Goal: Information Seeking & Learning: Understand process/instructions

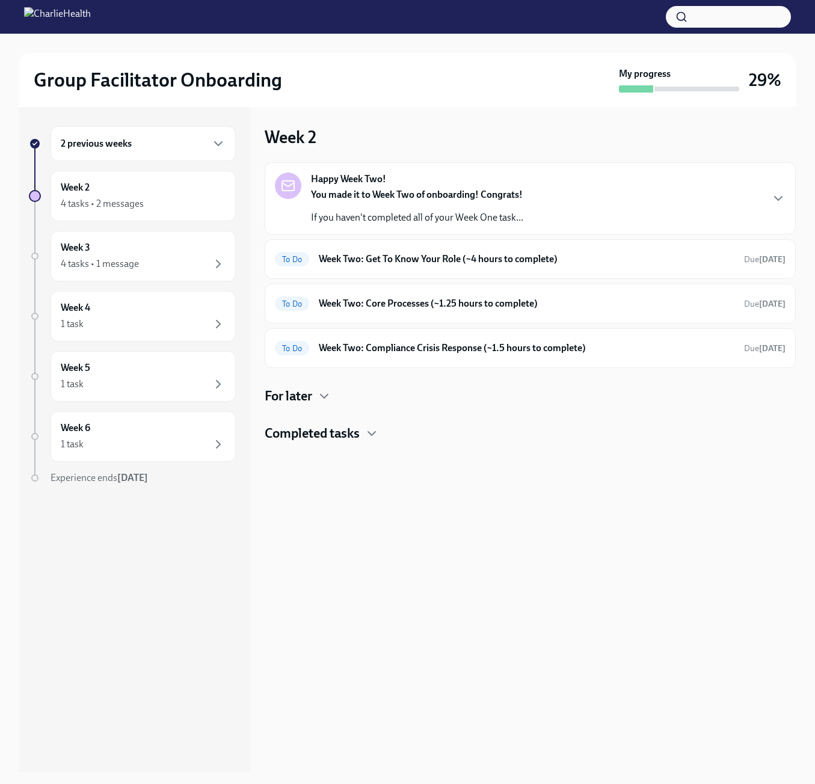
click at [120, 143] on h6 "2 previous weeks" at bounding box center [96, 143] width 71 height 13
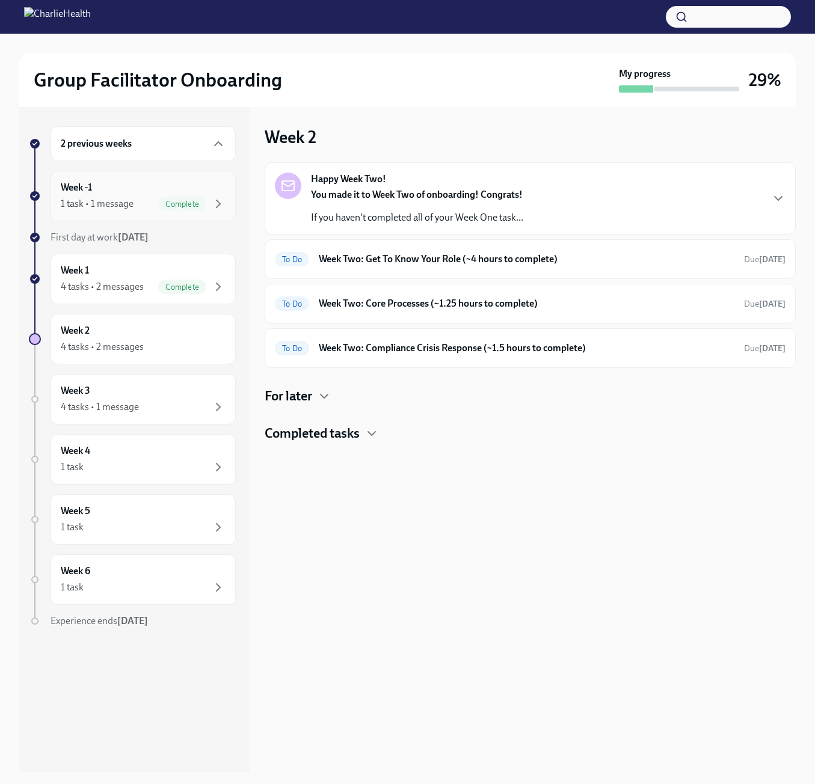
click at [132, 191] on div "Week -1 1 task • 1 message Complete" at bounding box center [143, 196] width 165 height 30
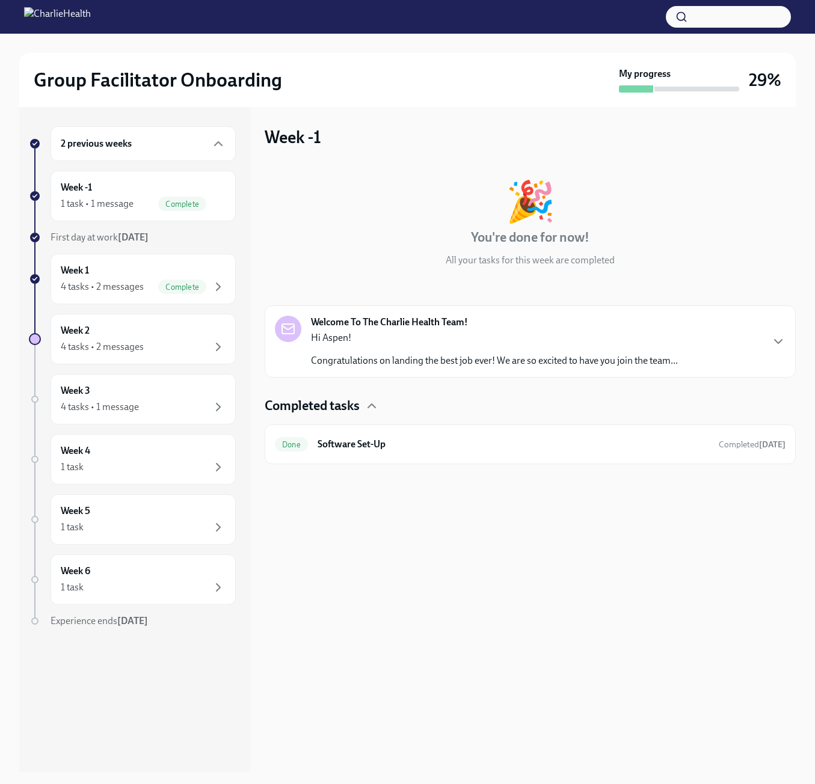
click at [453, 353] on div "Hi Aspen! Congratulations on landing the best job ever! We are so excited to ha…" at bounding box center [494, 349] width 367 height 36
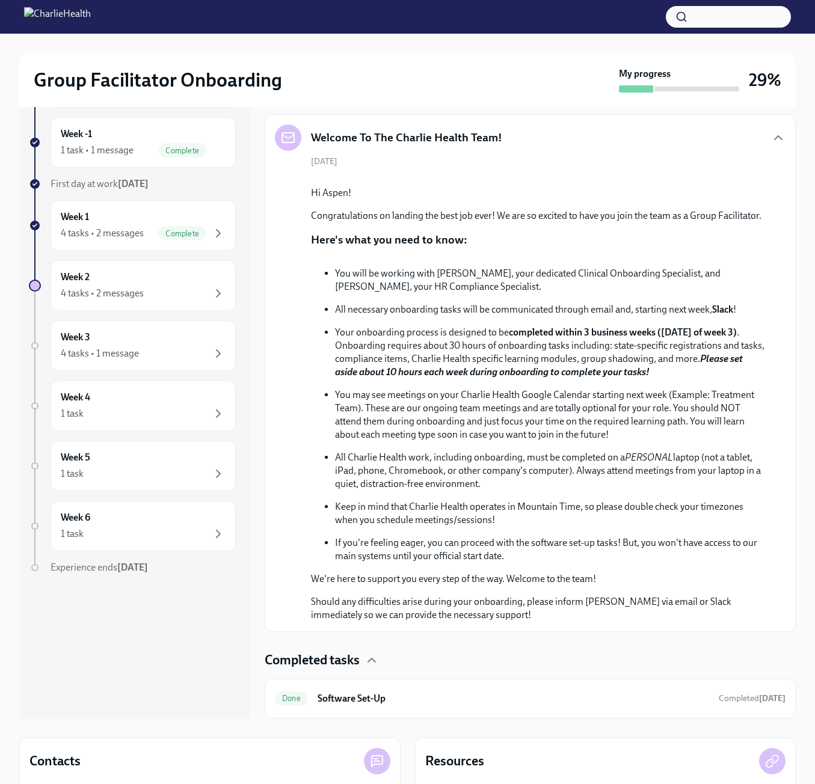
scroll to position [176, 0]
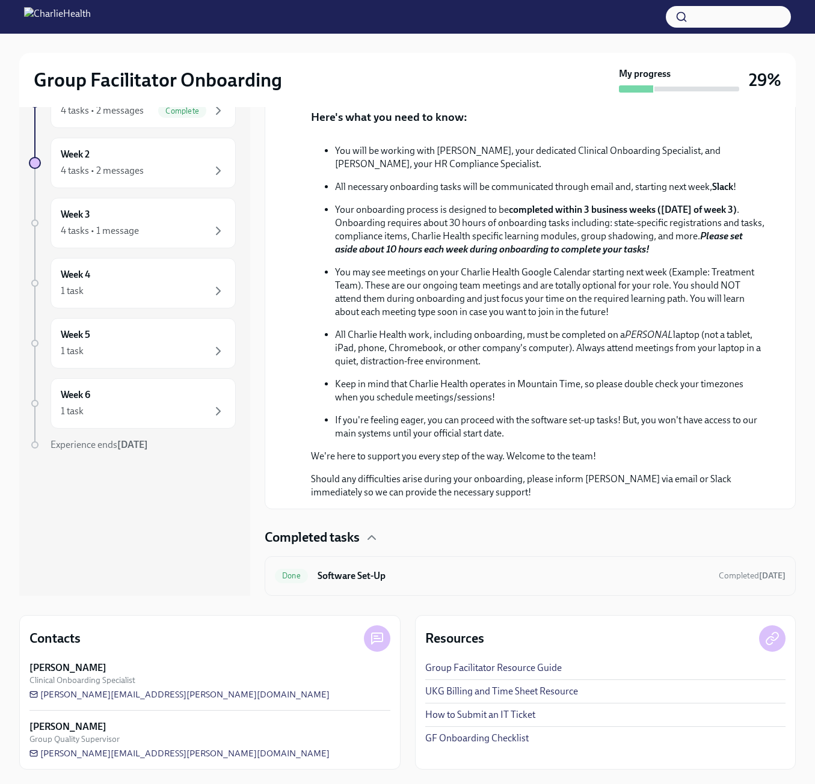
click at [434, 572] on h6 "Software Set-Up" at bounding box center [514, 576] width 392 height 13
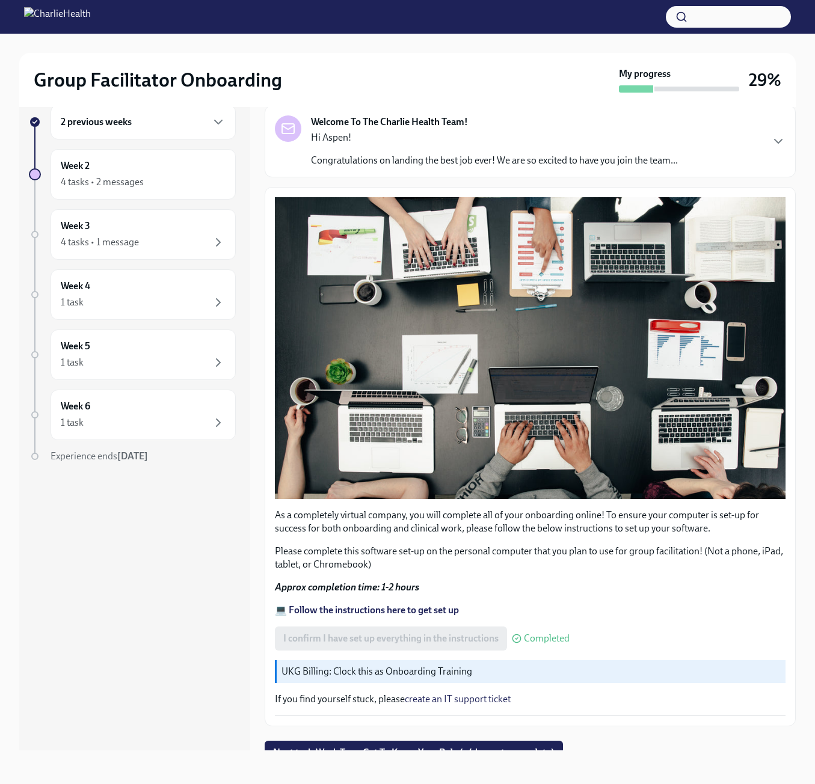
scroll to position [60, 0]
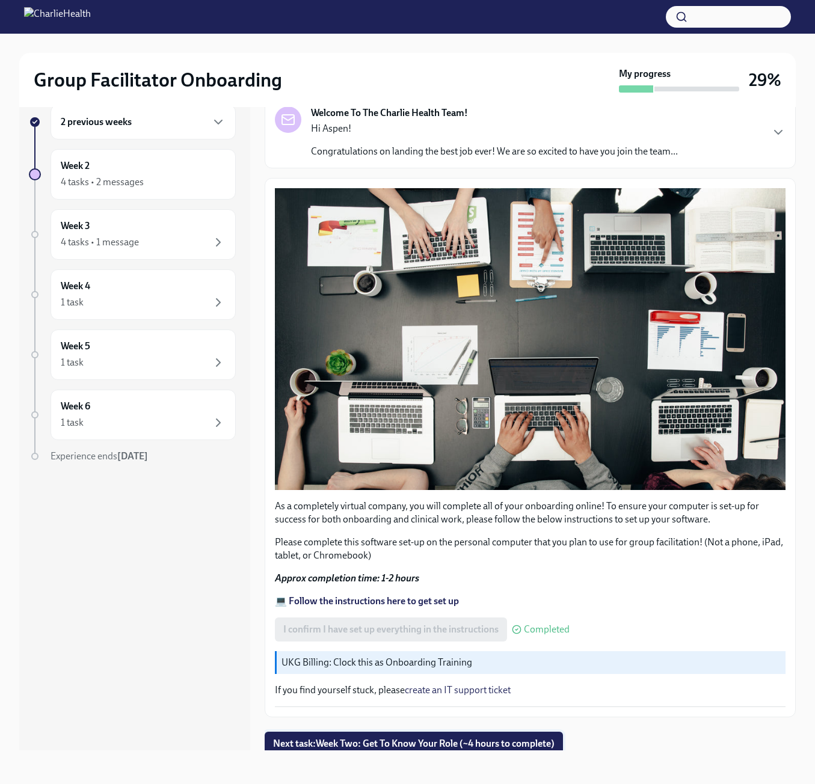
click at [436, 738] on span "Next task : Week Two: Get To Know Your Role (~4 hours to complete)" at bounding box center [413, 744] width 281 height 12
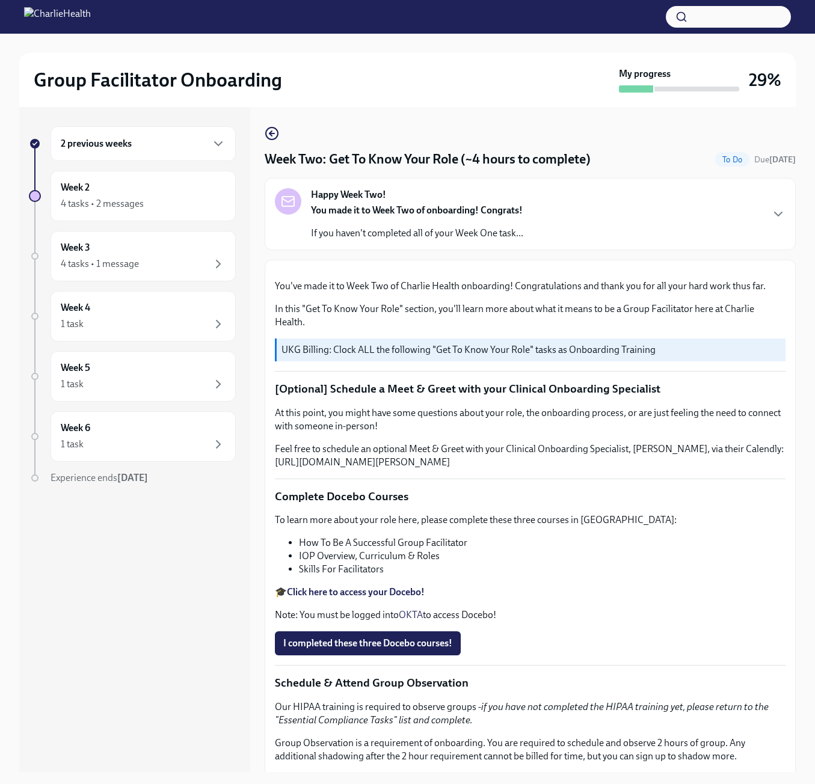
click at [111, 155] on div "2 previous weeks" at bounding box center [143, 143] width 185 height 35
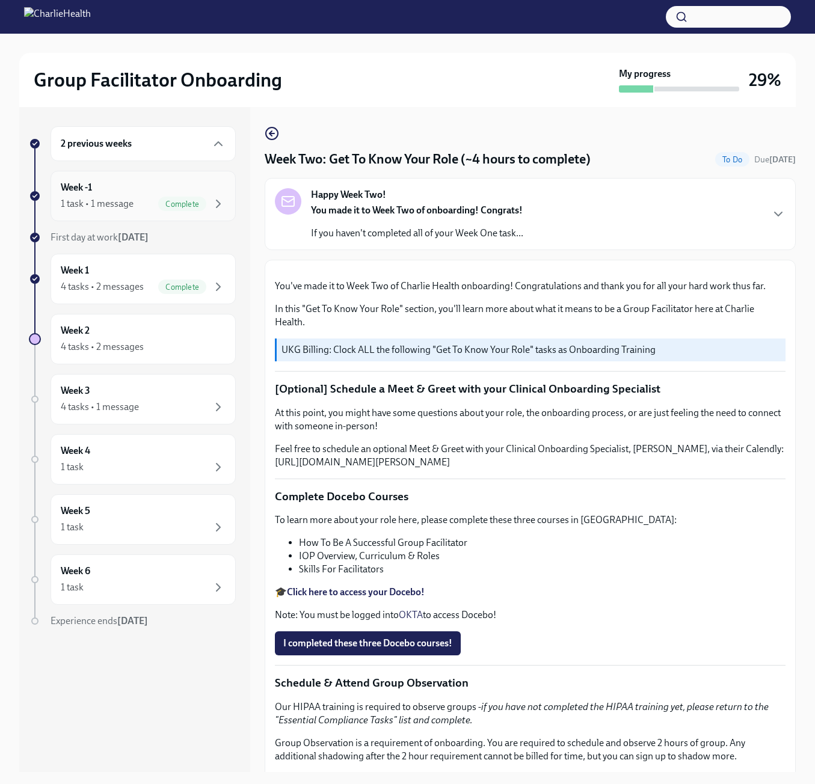
click at [104, 212] on div "Week -1 1 task • 1 message Complete" at bounding box center [143, 196] width 185 height 51
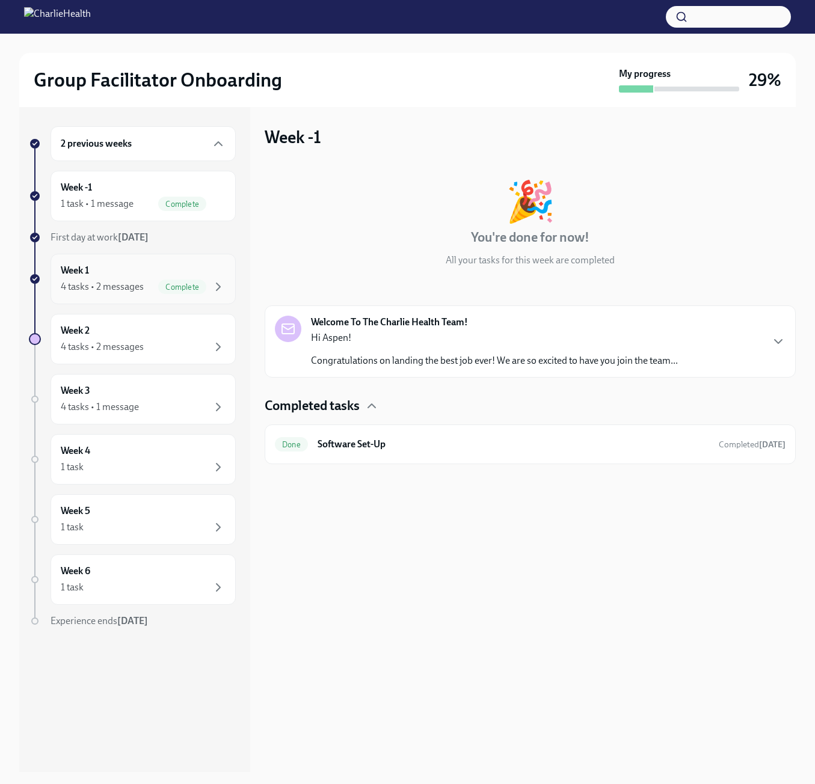
click at [156, 278] on div "Week 1 4 tasks • 2 messages Complete" at bounding box center [143, 279] width 165 height 30
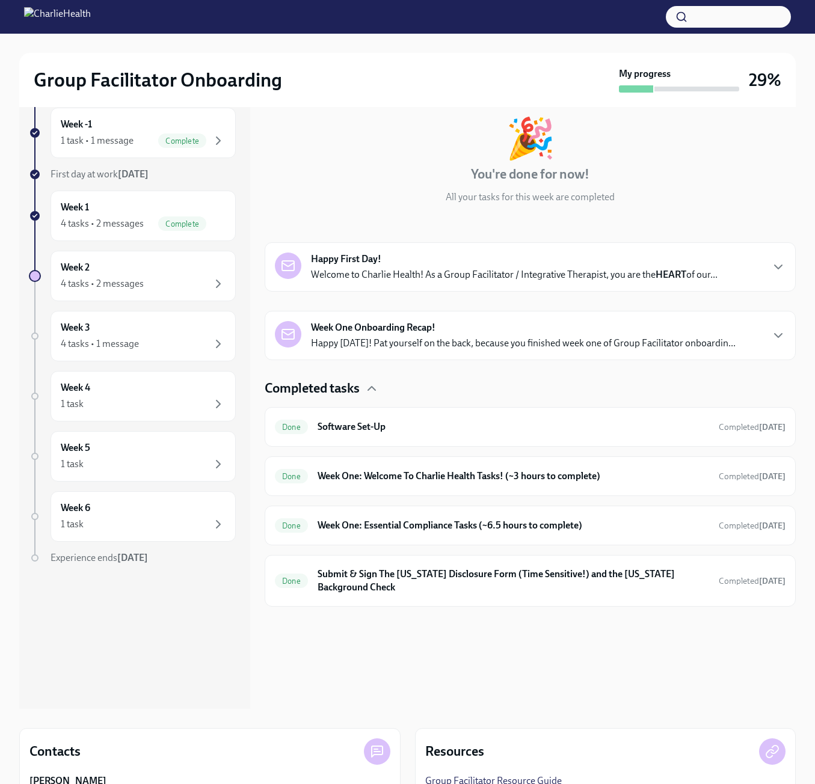
scroll to position [120, 0]
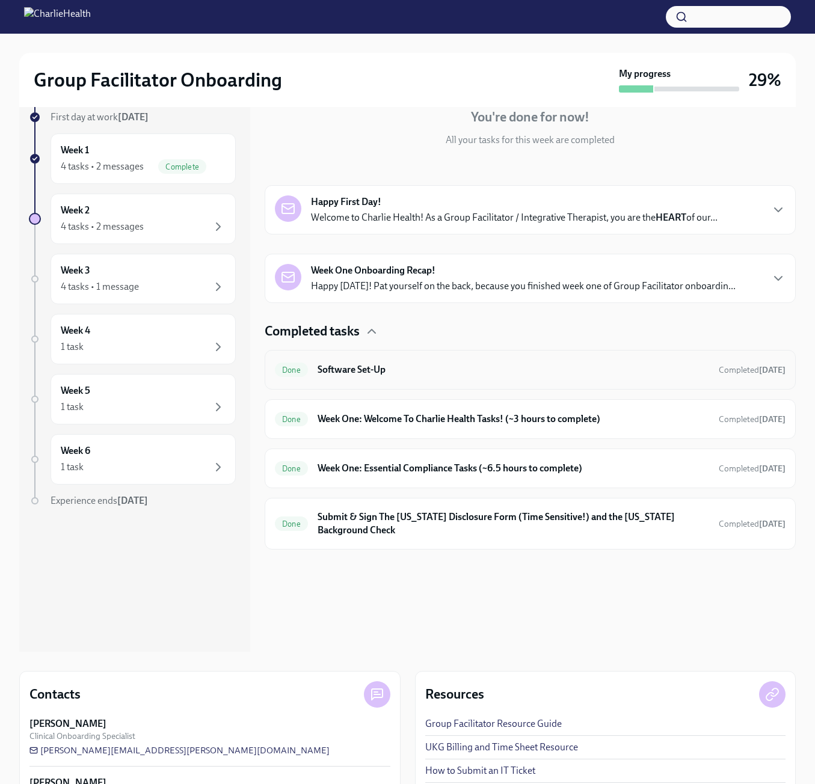
click at [427, 381] on div "Done Software Set-Up Completed [DATE]" at bounding box center [530, 370] width 531 height 40
click at [366, 374] on h6 "Software Set-Up" at bounding box center [514, 369] width 392 height 13
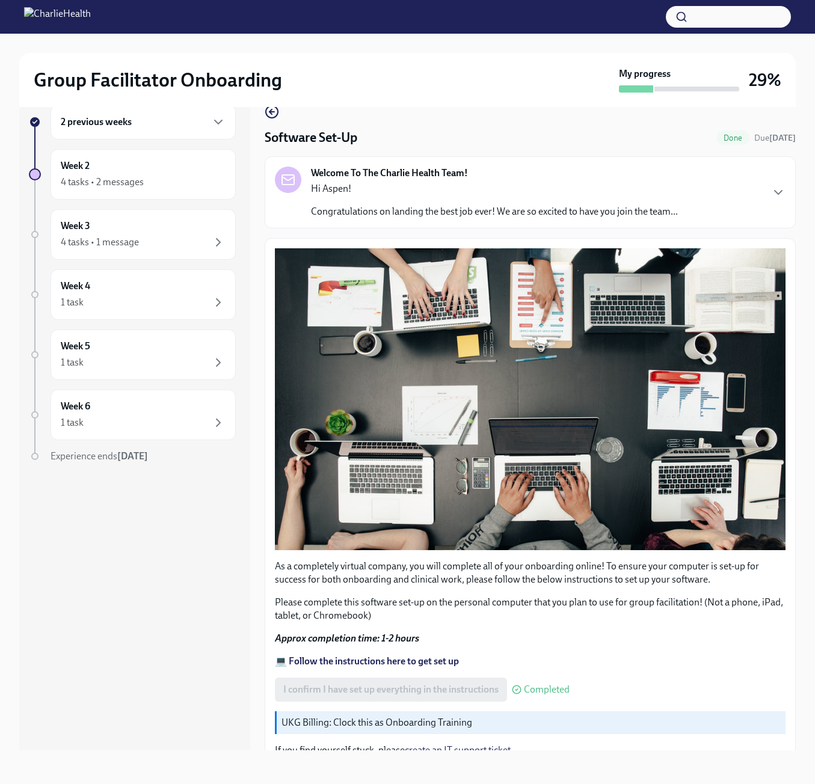
click at [361, 180] on div "Welcome To The Charlie Health Team! Hi Aspen! Congratulations on landing the be…" at bounding box center [494, 193] width 367 height 52
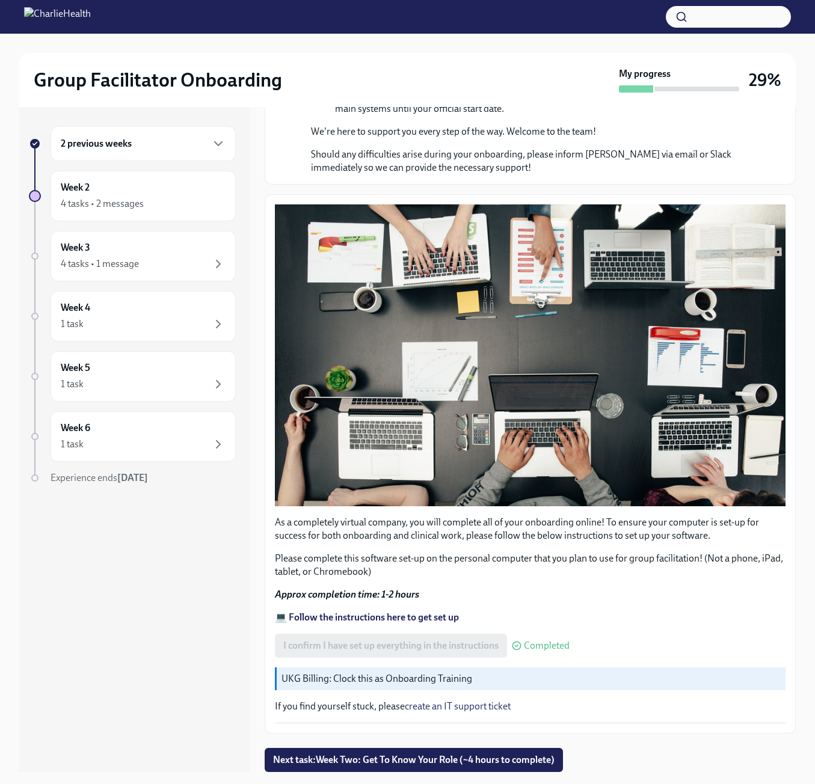
click at [160, 144] on div "2 previous weeks" at bounding box center [143, 144] width 165 height 14
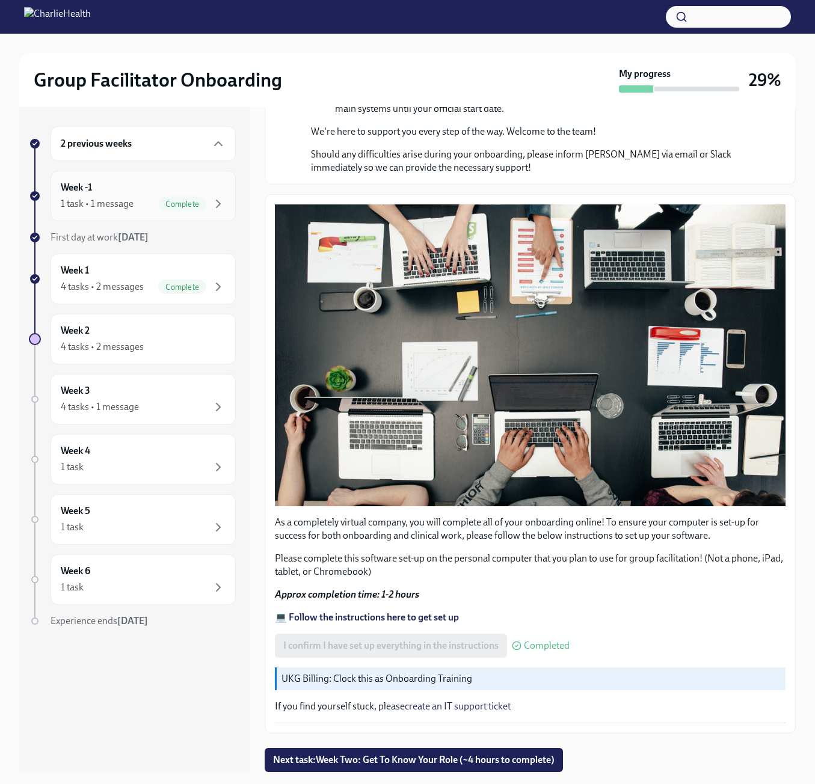
click at [149, 201] on div "1 task • 1 message Complete" at bounding box center [143, 204] width 165 height 14
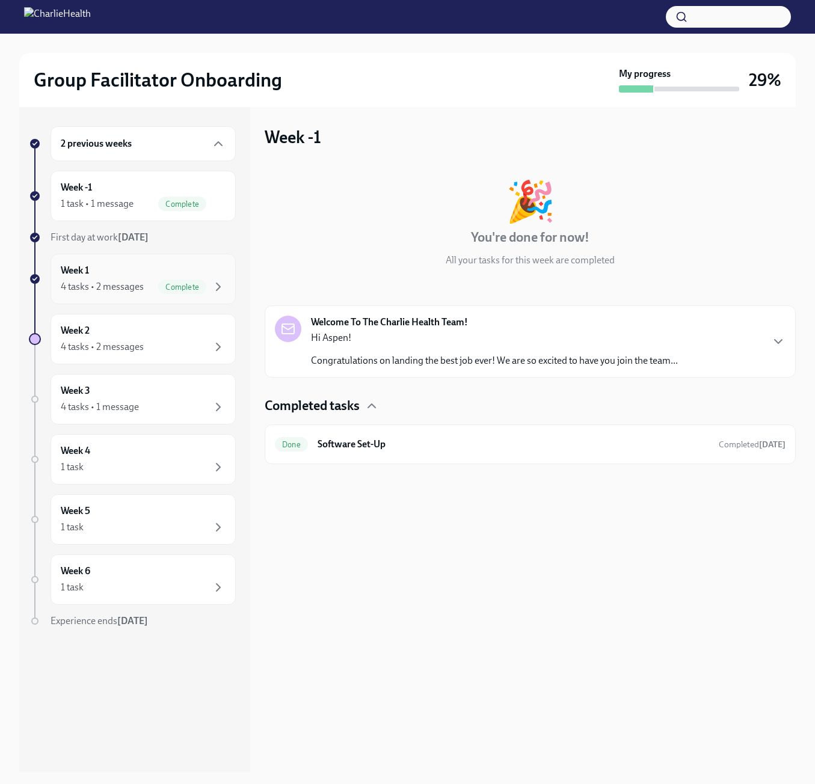
click at [166, 286] on span "Complete" at bounding box center [182, 287] width 48 height 9
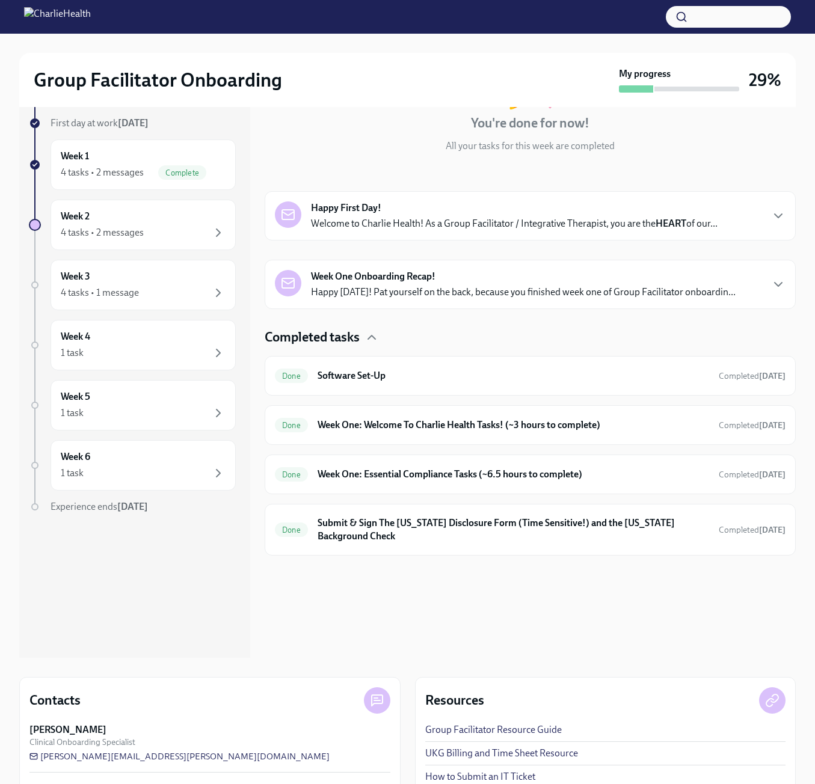
scroll to position [120, 0]
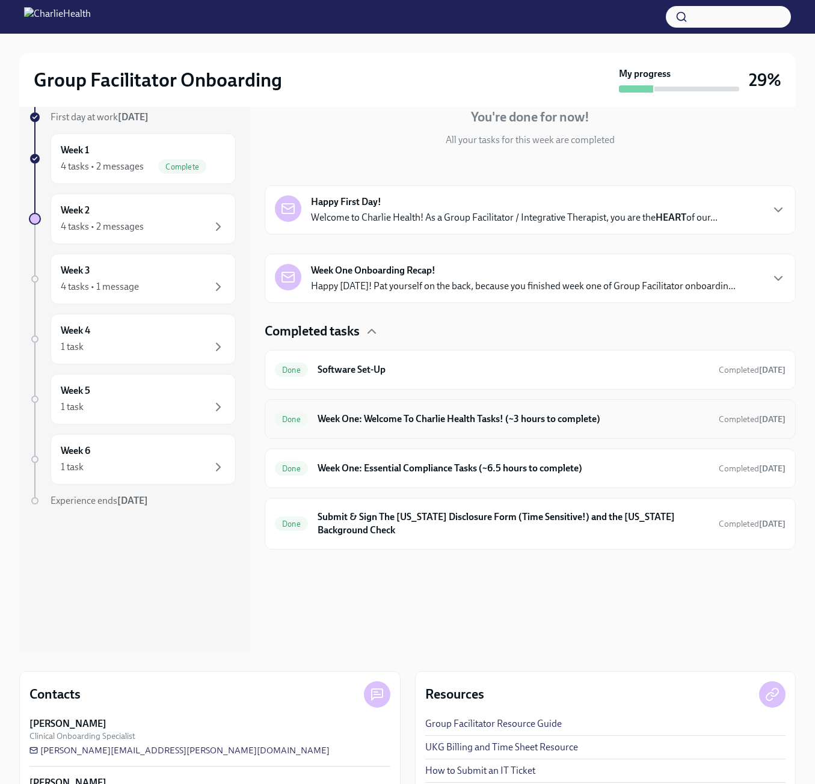
click at [442, 426] on div "Done Week One: Welcome To Charlie Health Tasks! (~3 hours to complete) Complete…" at bounding box center [530, 419] width 511 height 19
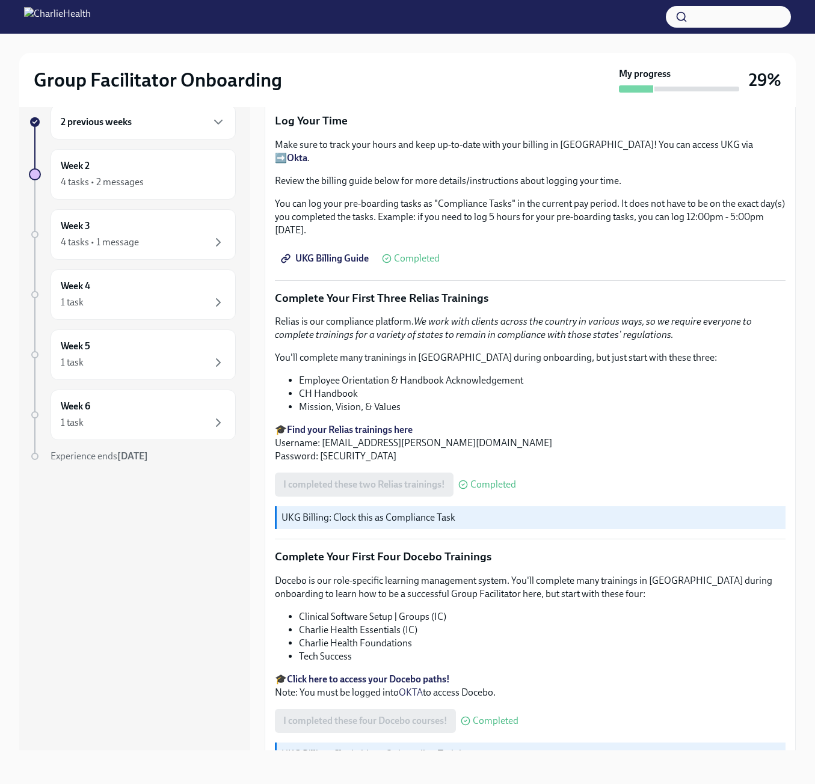
scroll to position [1323, 0]
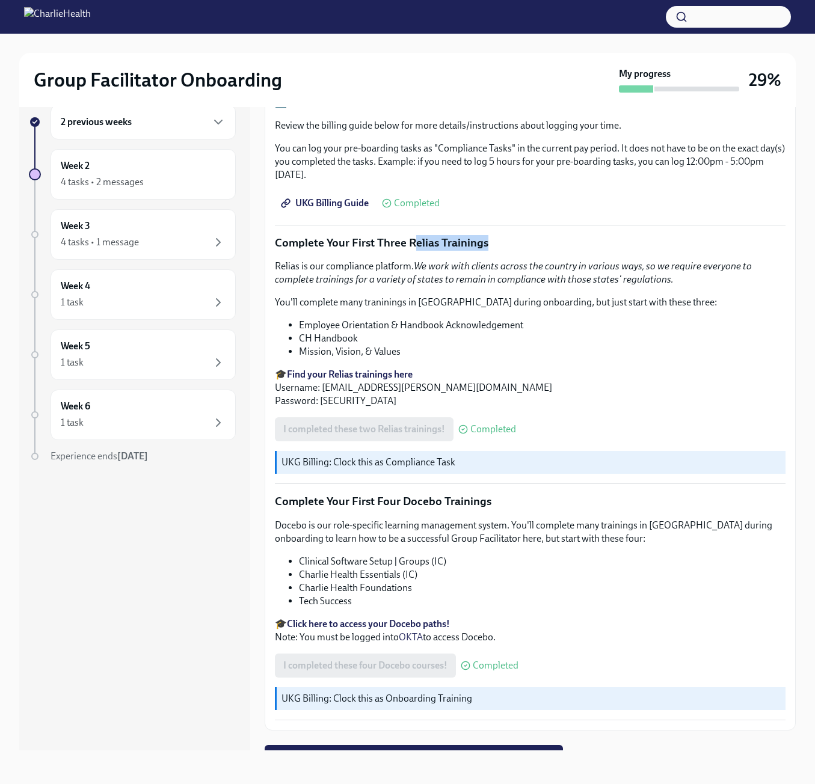
drag, startPoint x: 411, startPoint y: 224, endPoint x: 496, endPoint y: 226, distance: 84.2
click at [496, 235] on p "Complete Your First Three Relias Trainings" at bounding box center [530, 243] width 511 height 16
click at [444, 260] on em "We work with clients across the country in various ways, so we require everyone…" at bounding box center [513, 272] width 477 height 25
drag, startPoint x: 408, startPoint y: 223, endPoint x: 488, endPoint y: 226, distance: 80.1
click at [488, 235] on p "Complete Your First Three Relias Trainings" at bounding box center [530, 243] width 511 height 16
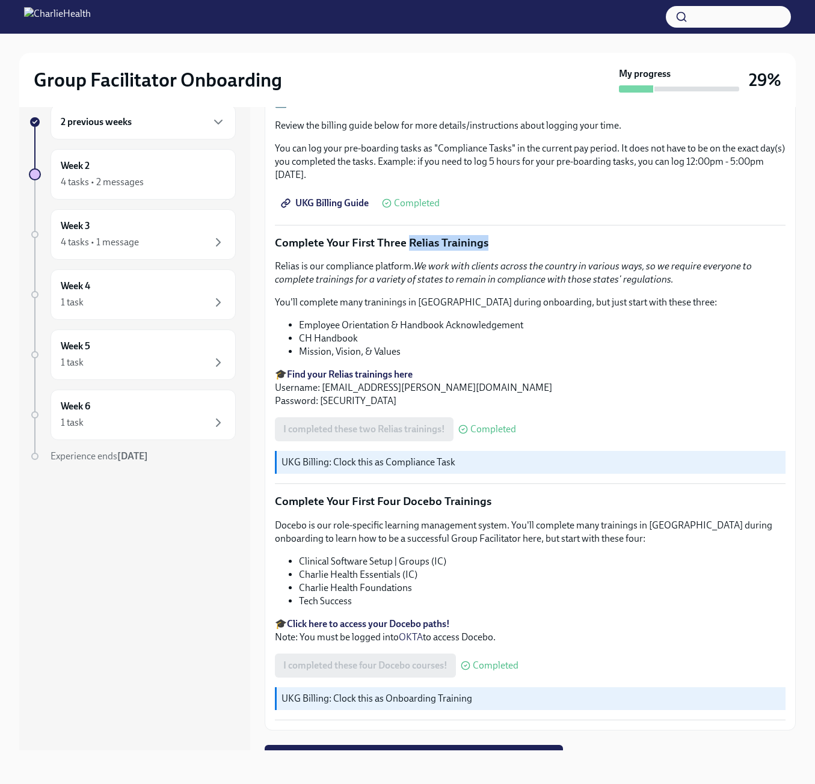
copy p "Relias Trainings"
click at [87, 567] on div "2 previous weeks Week 2 4 tasks • 2 messages Week 3 4 tasks • 1 message Week 4 …" at bounding box center [134, 417] width 231 height 665
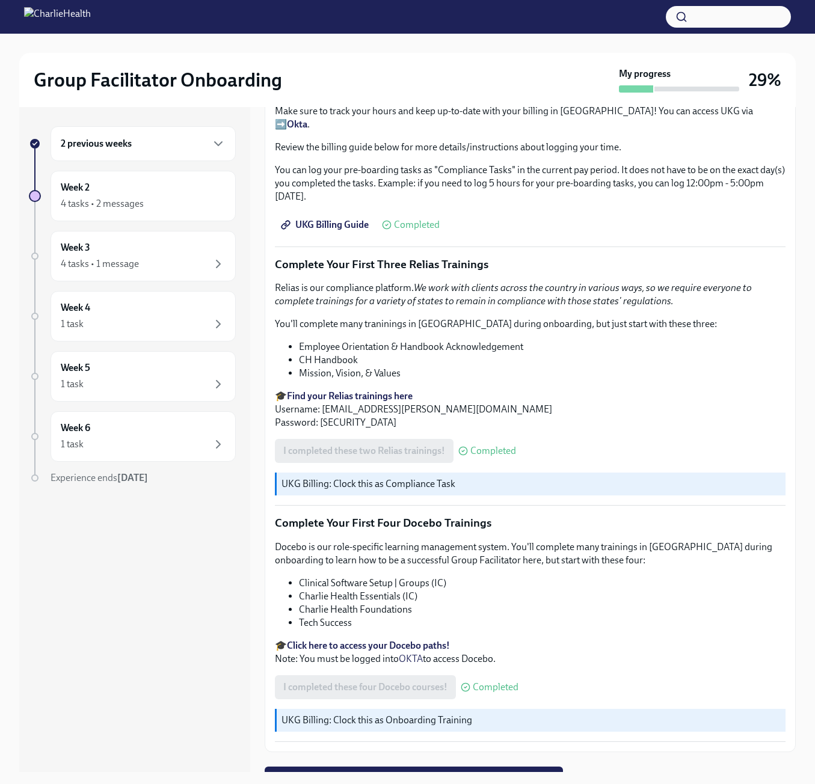
click at [162, 144] on div "2 previous weeks" at bounding box center [143, 144] width 165 height 14
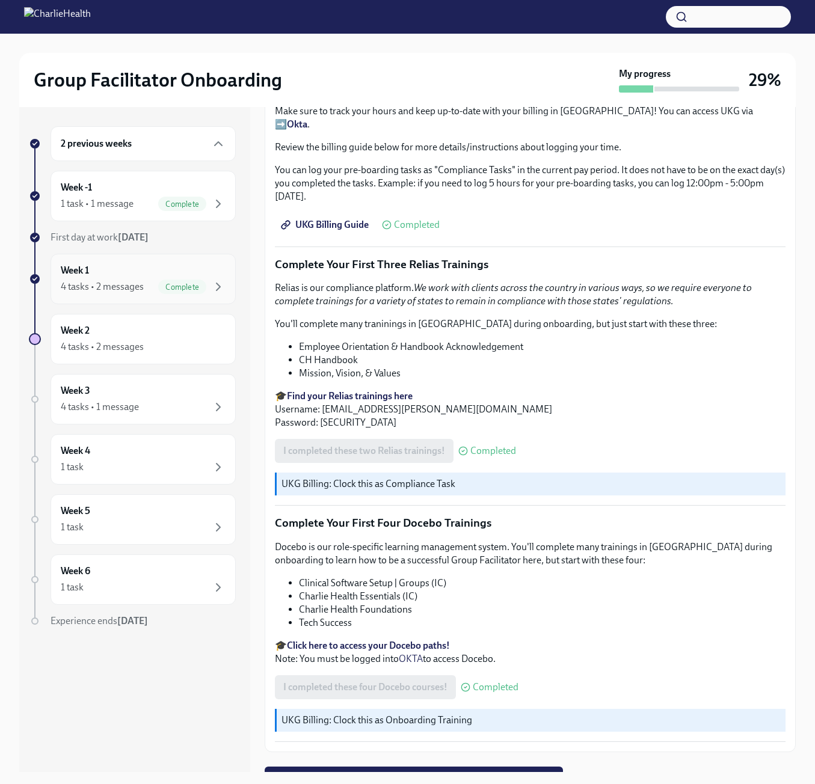
click at [147, 281] on div "4 tasks • 2 messages Complete" at bounding box center [143, 287] width 165 height 14
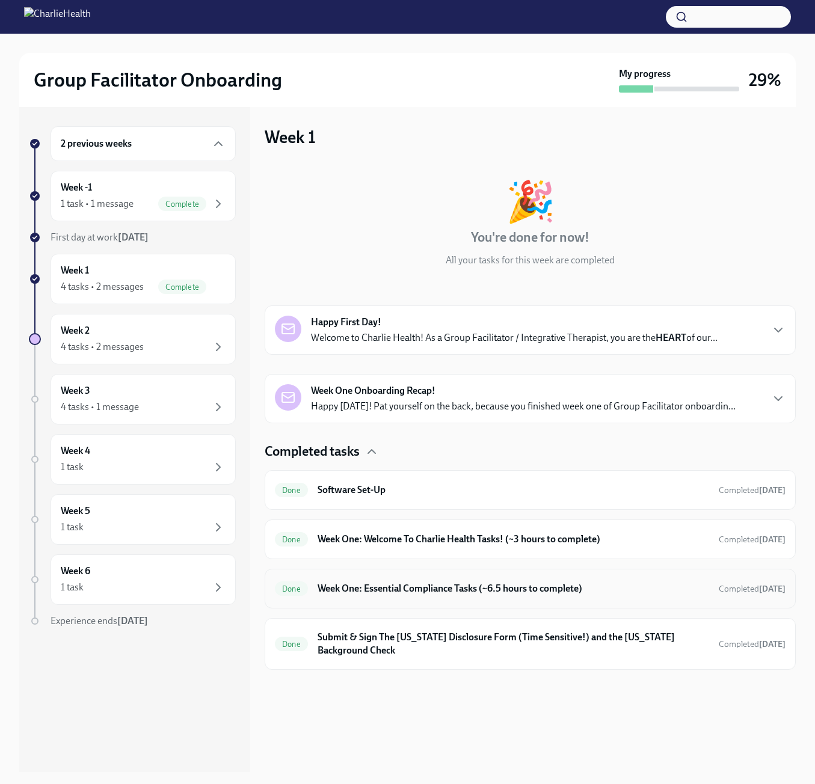
click at [395, 596] on div "Done Week One: Essential Compliance Tasks (~6.5 hours to complete) Completed [D…" at bounding box center [530, 588] width 511 height 19
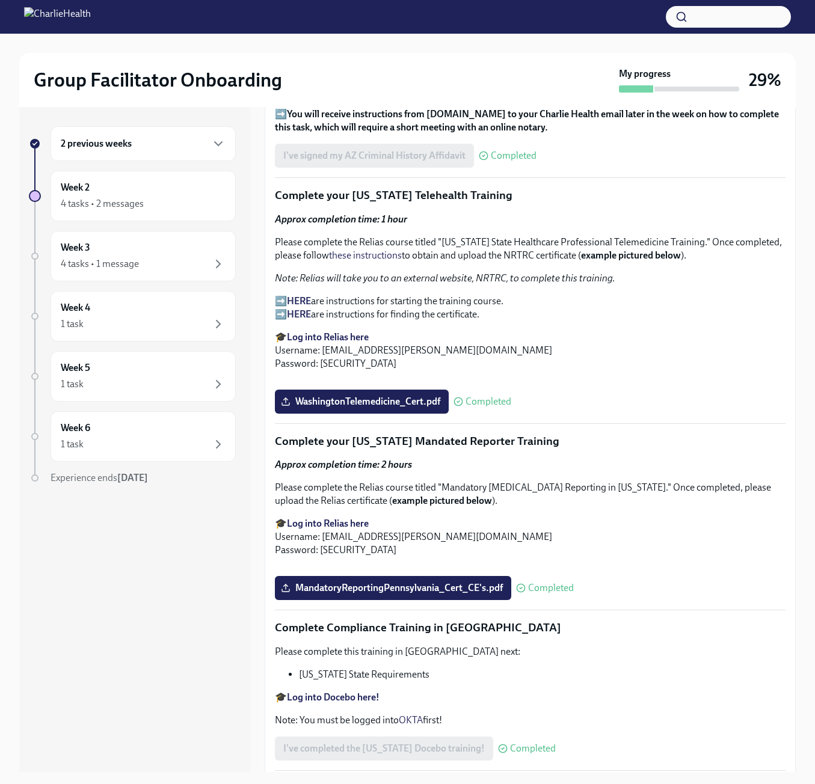
scroll to position [1564, 0]
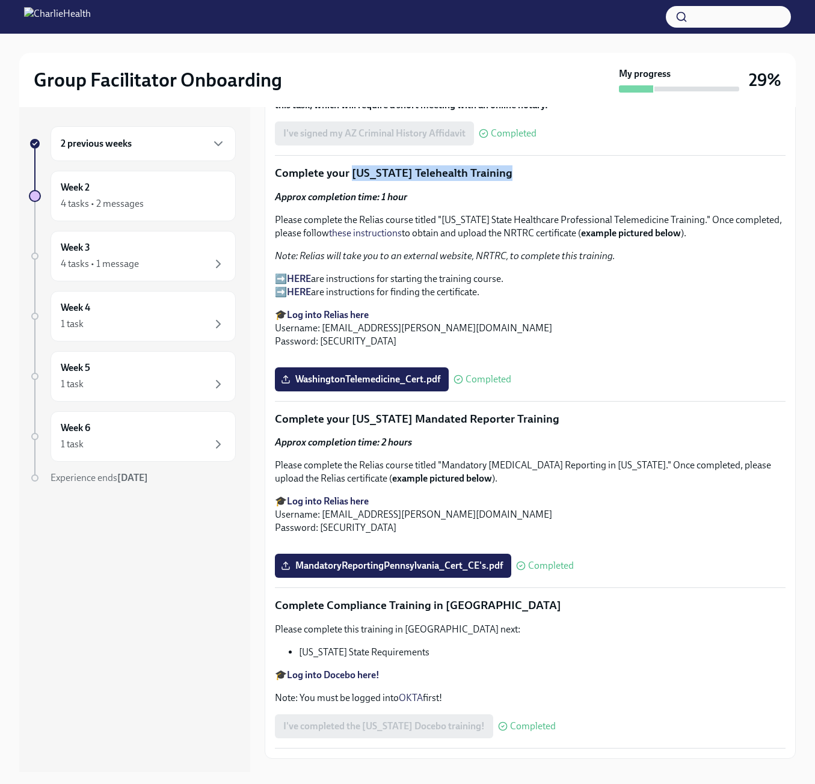
drag, startPoint x: 350, startPoint y: 168, endPoint x: 513, endPoint y: 170, distance: 163.0
click at [513, 170] on p "Complete your [US_STATE] Telehealth Training" at bounding box center [530, 173] width 511 height 16
copy p "[US_STATE] Telehealth Training"
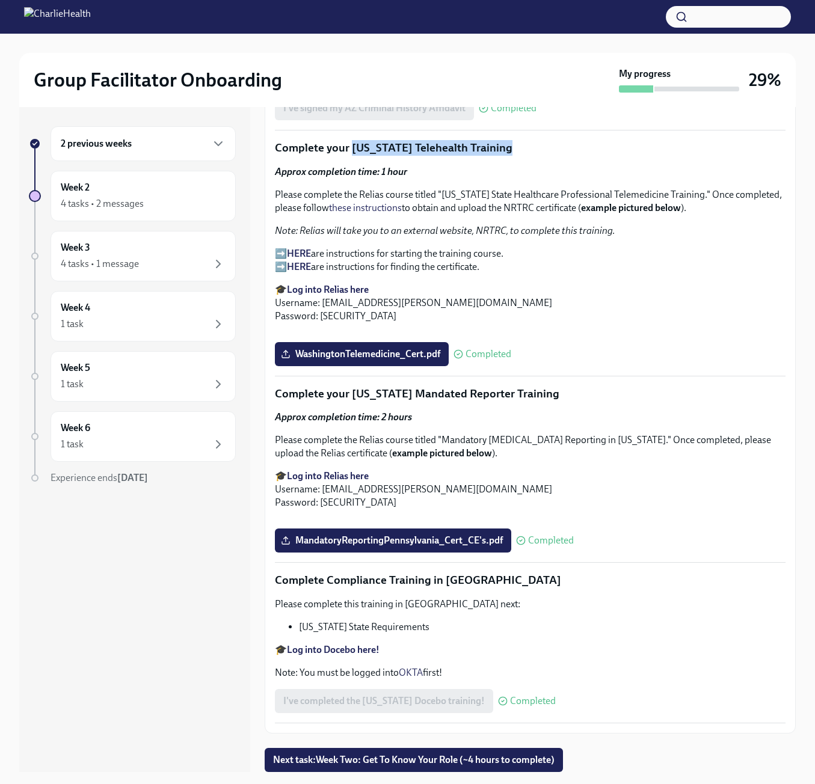
scroll to position [2165, 0]
drag, startPoint x: 350, startPoint y: 201, endPoint x: 559, endPoint y: 201, distance: 208.7
click at [559, 386] on p "Complete your [US_STATE] Mandated Reporter Training" at bounding box center [530, 394] width 511 height 16
copy p "[US_STATE] Mandated Reporter Training"
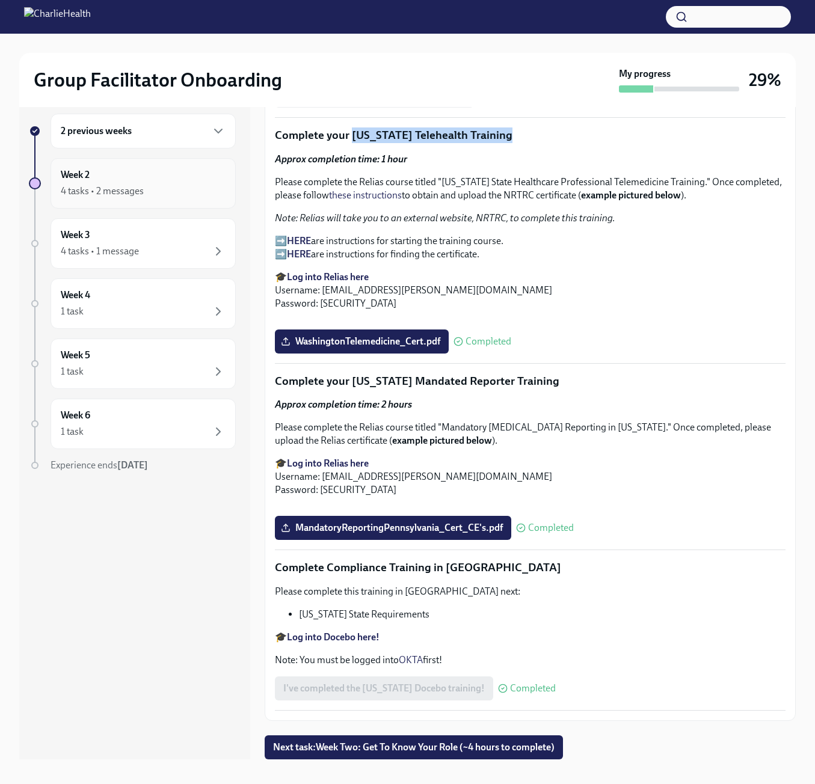
scroll to position [0, 0]
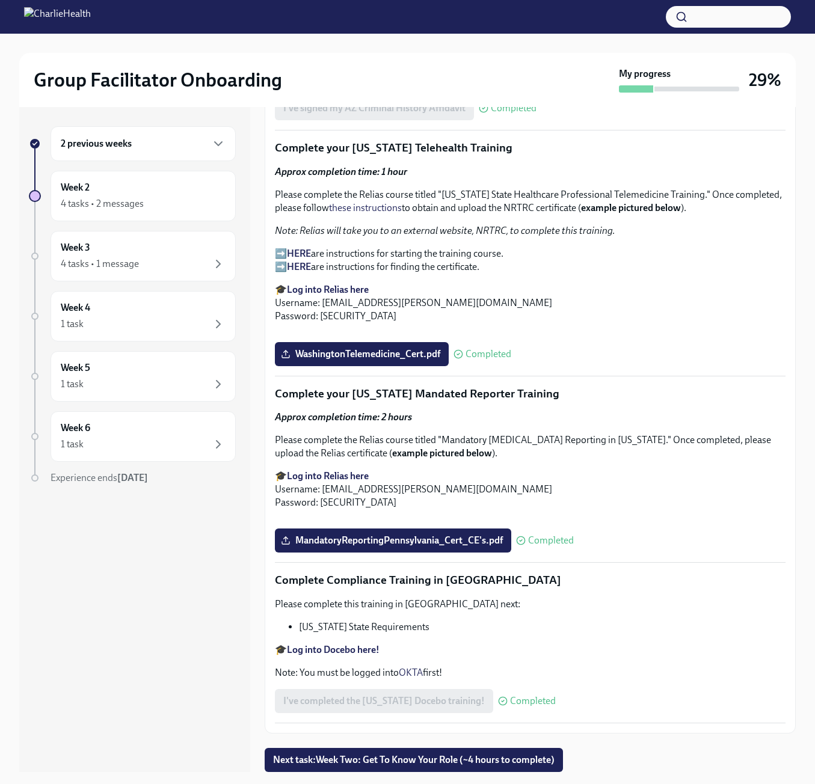
click at [147, 155] on div "2 previous weeks" at bounding box center [143, 143] width 185 height 35
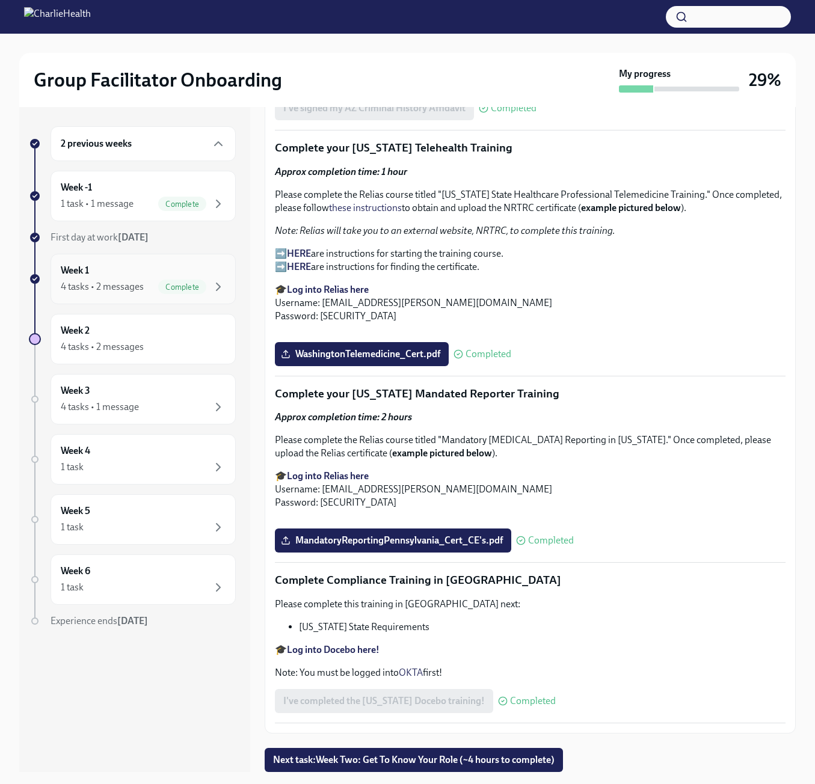
click at [134, 287] on div "4 tasks • 2 messages" at bounding box center [102, 286] width 83 height 13
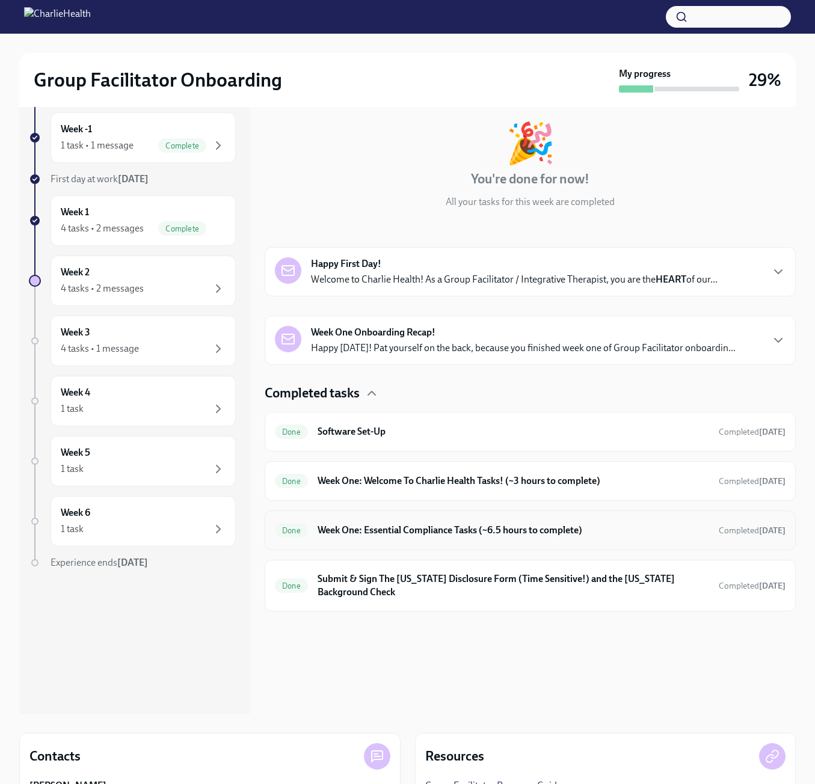
scroll to position [60, 0]
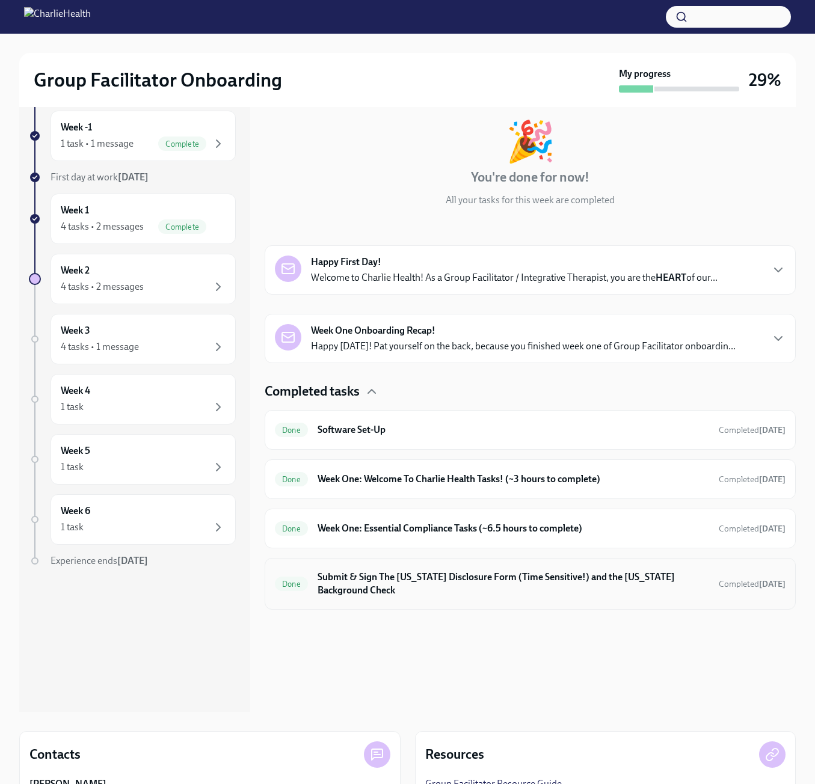
click at [361, 594] on h6 "Submit & Sign The [US_STATE] Disclosure Form (Time Sensitive!) and the [US_STAT…" at bounding box center [514, 584] width 392 height 26
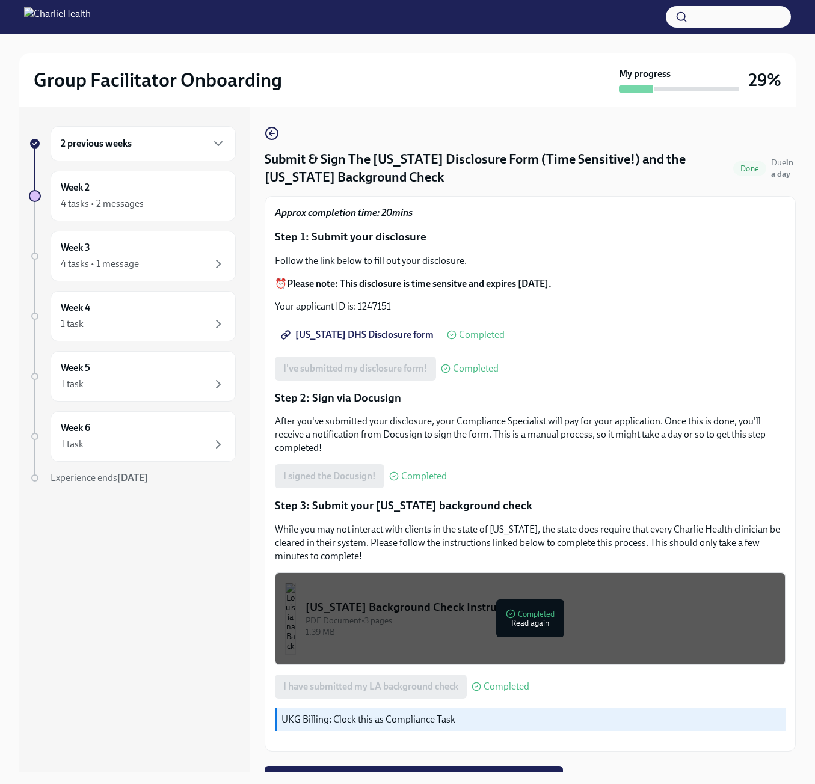
click at [128, 137] on h6 "2 previous weeks" at bounding box center [96, 143] width 71 height 13
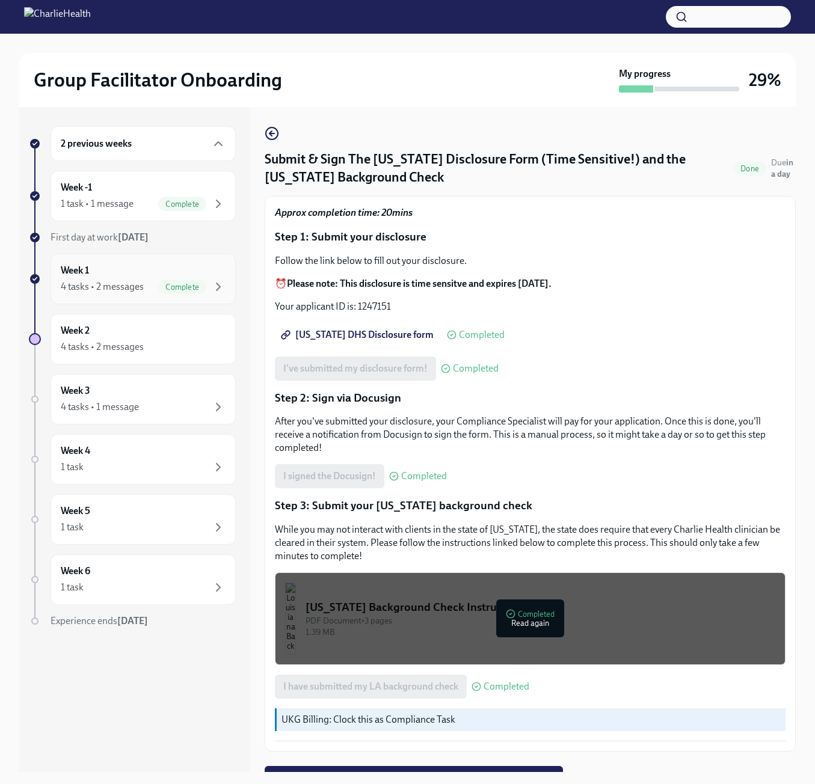
click at [136, 280] on div "4 tasks • 2 messages" at bounding box center [102, 286] width 83 height 13
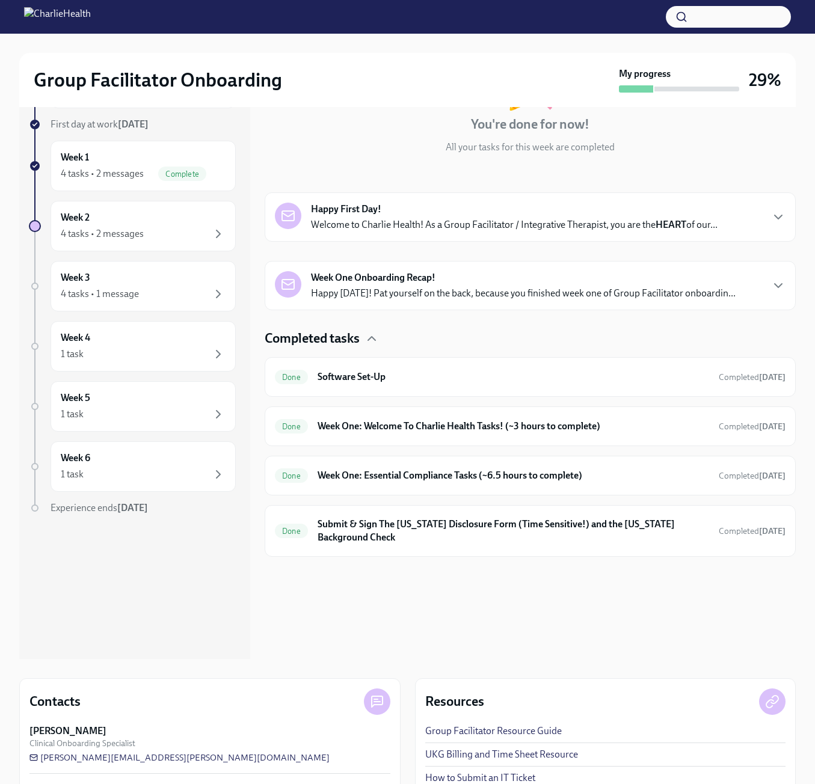
scroll to position [120, 0]
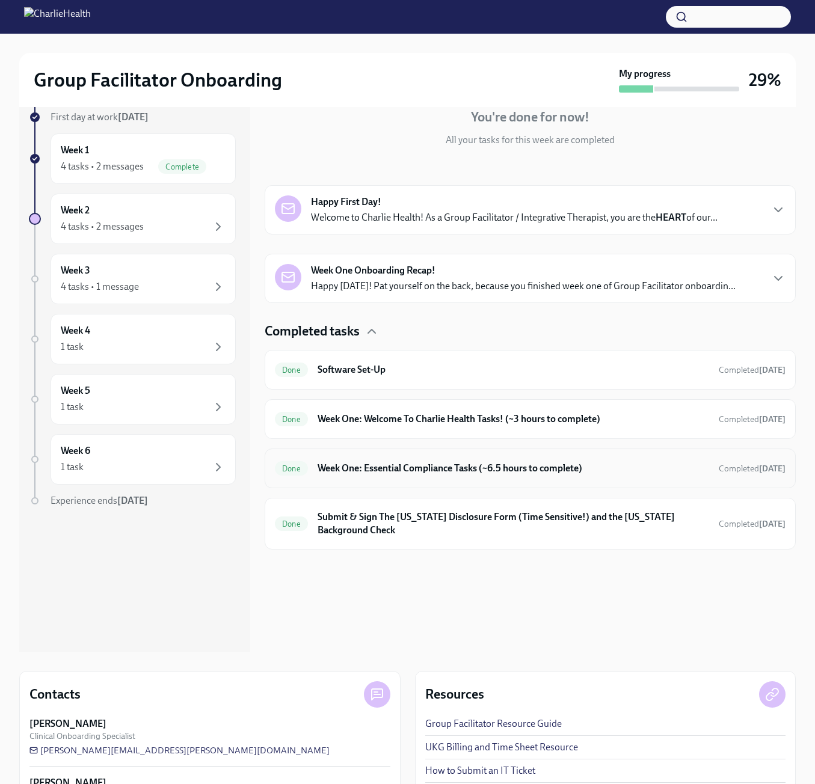
click at [366, 475] on div "Done Week One: Essential Compliance Tasks (~6.5 hours to complete) Completed [D…" at bounding box center [530, 468] width 511 height 19
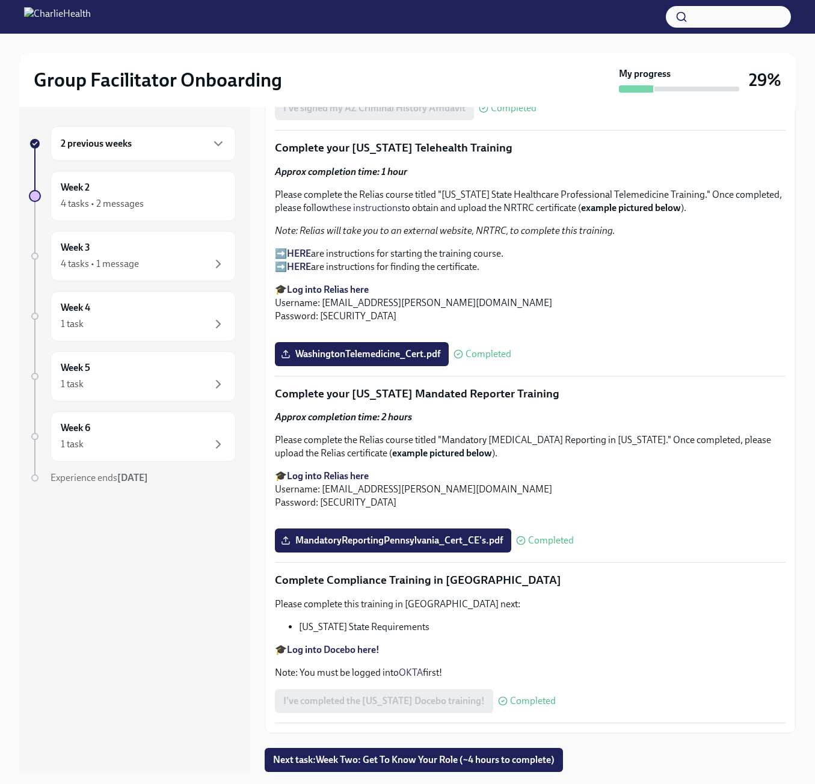
scroll to position [1980, 0]
click at [171, 198] on div "4 tasks • 2 messages" at bounding box center [143, 204] width 165 height 14
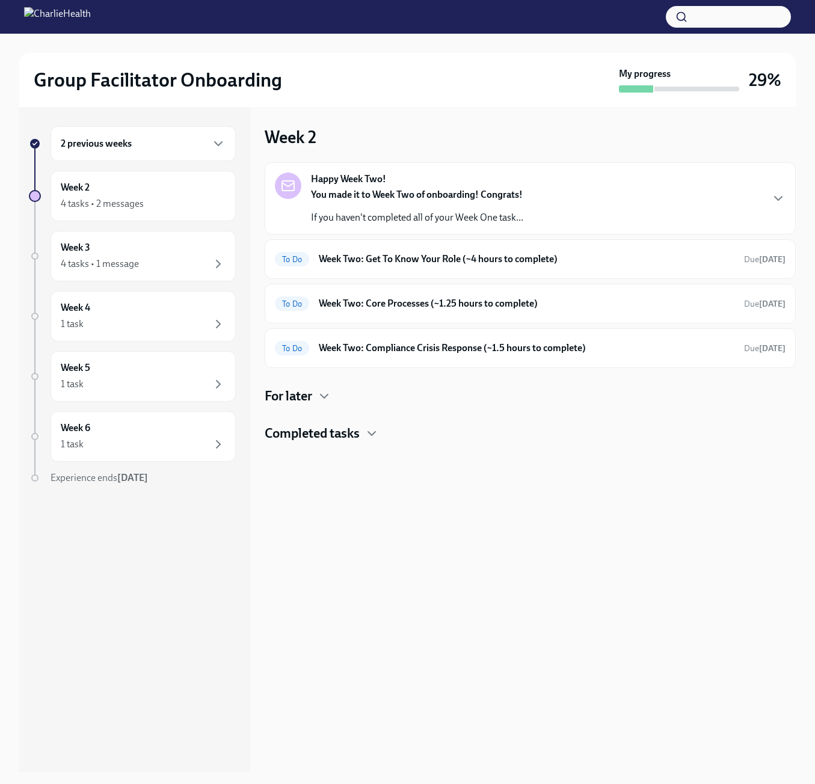
click at [165, 152] on div "2 previous weeks" at bounding box center [143, 143] width 185 height 35
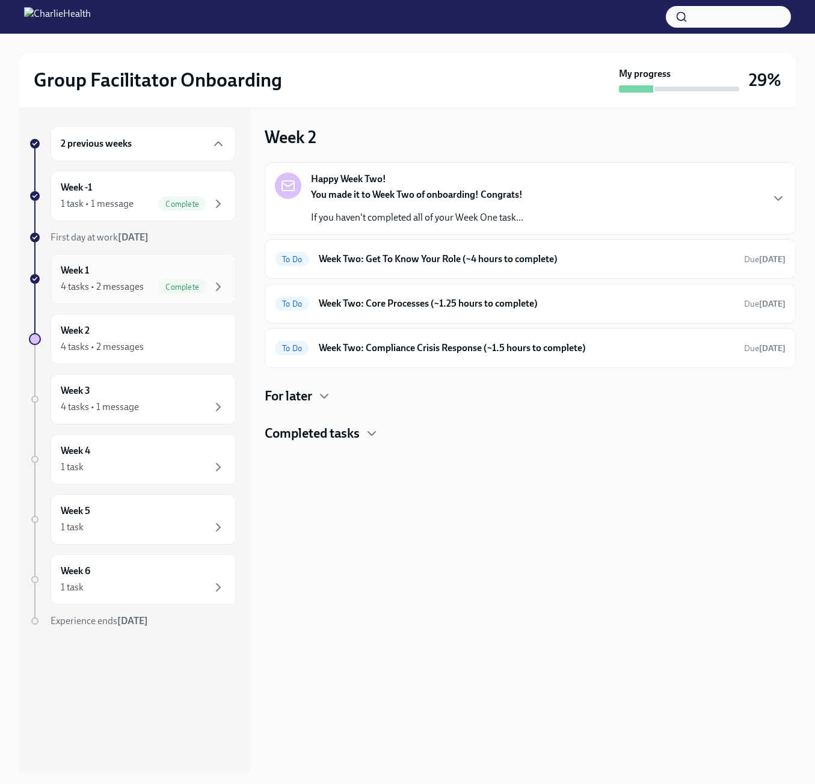
click at [152, 270] on div "Week 1 4 tasks • 2 messages Complete" at bounding box center [143, 279] width 165 height 30
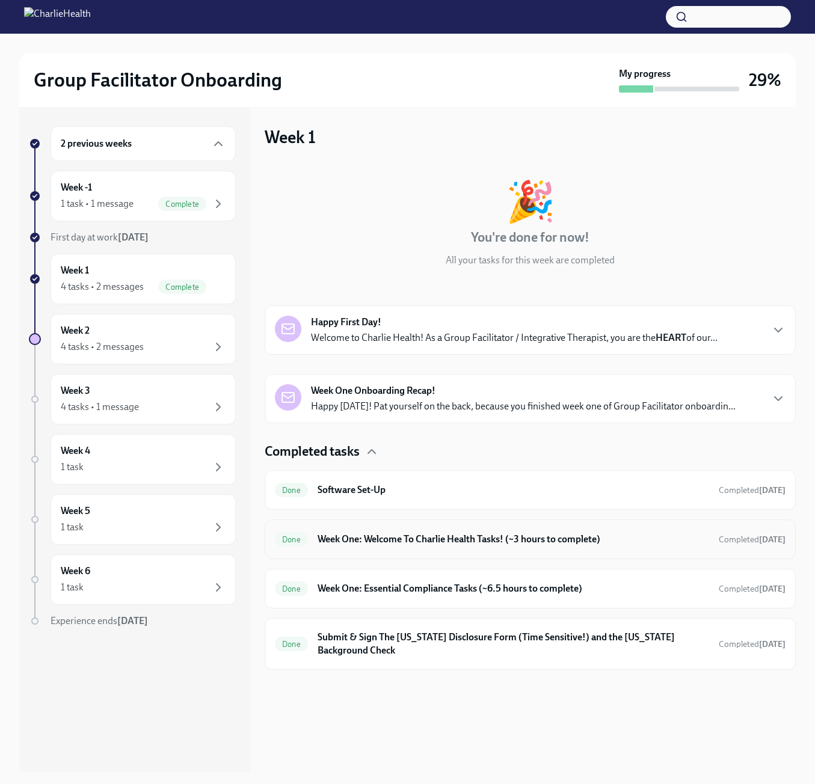
click at [389, 529] on div "Done Week One: Welcome To Charlie Health Tasks! (~3 hours to complete) Complete…" at bounding box center [530, 540] width 531 height 40
click at [392, 538] on h6 "Week One: Welcome To Charlie Health Tasks! (~3 hours to complete)" at bounding box center [514, 539] width 392 height 13
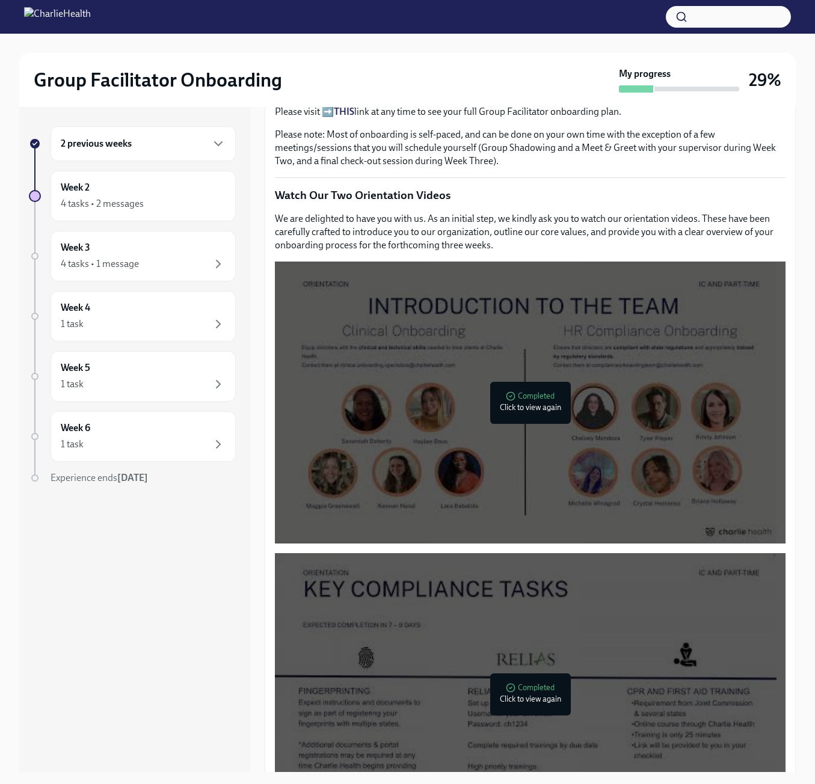
click at [124, 150] on div "2 previous weeks" at bounding box center [143, 144] width 165 height 14
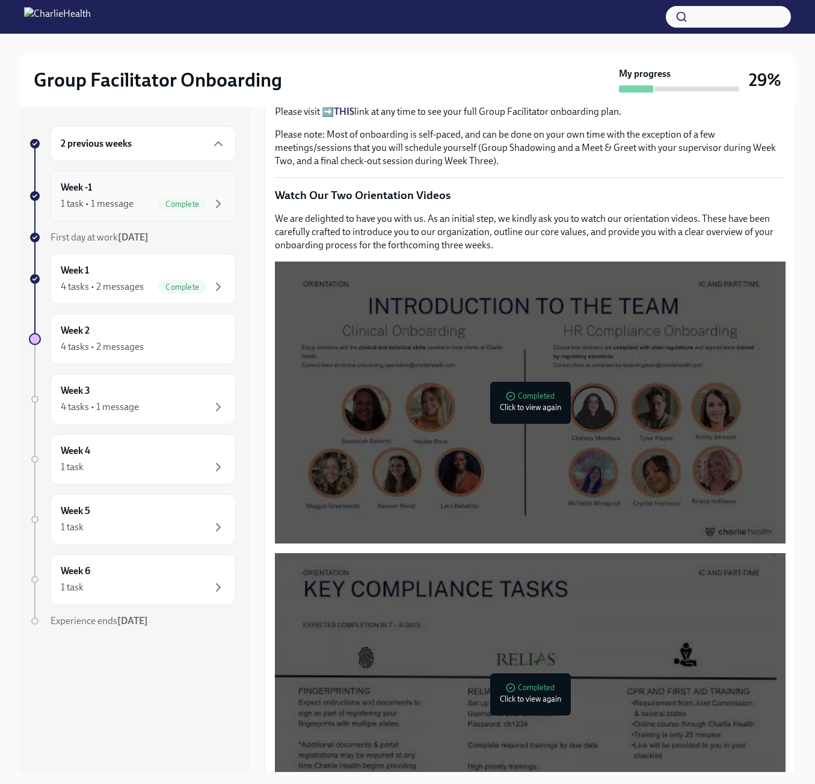
click at [140, 201] on div "1 task • 1 message Complete" at bounding box center [143, 204] width 165 height 14
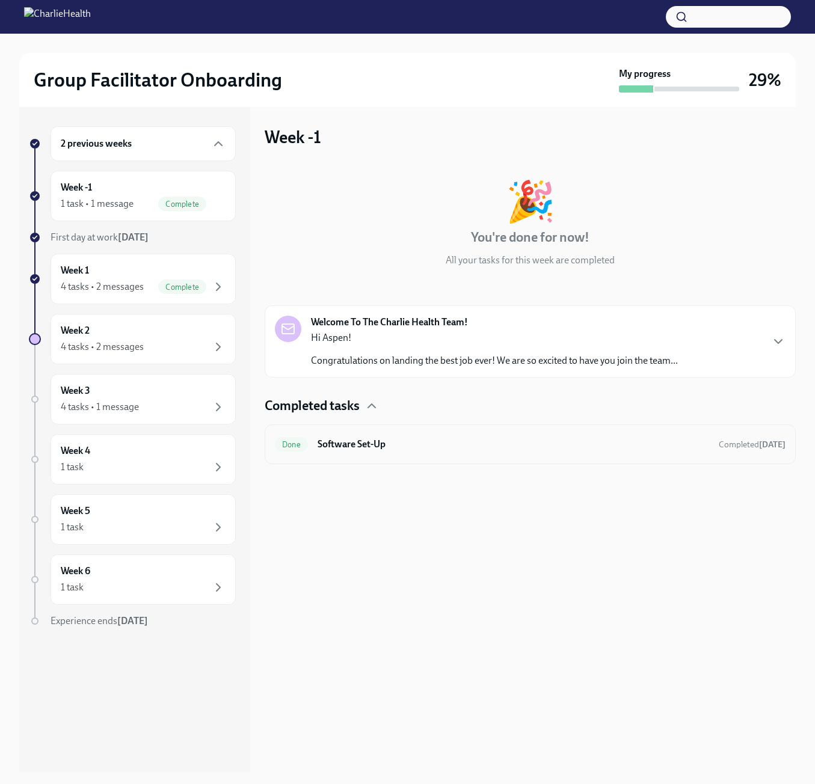
click at [381, 442] on h6 "Software Set-Up" at bounding box center [514, 444] width 392 height 13
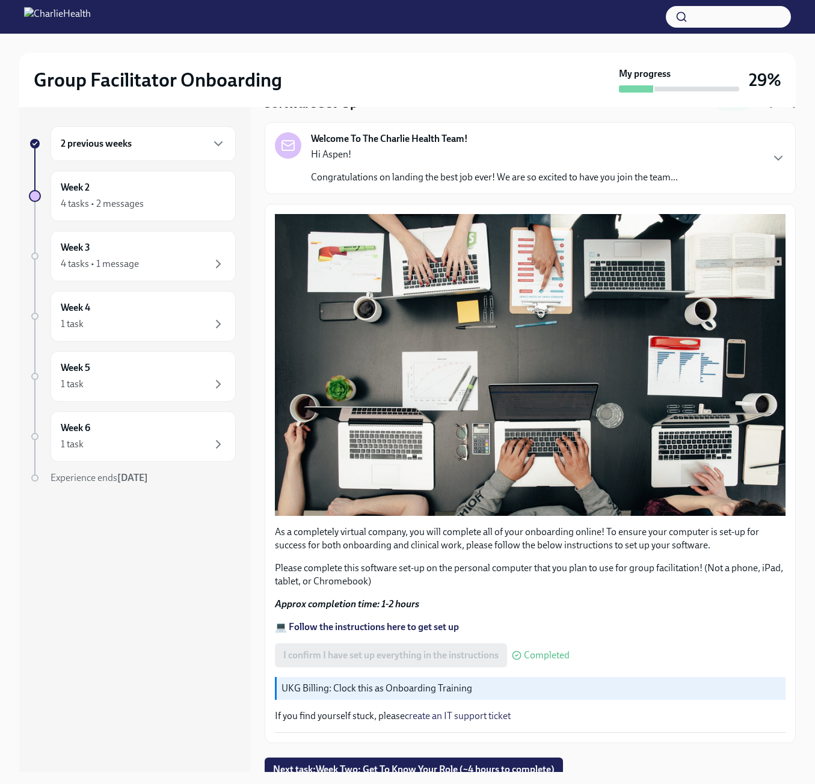
scroll to position [60, 0]
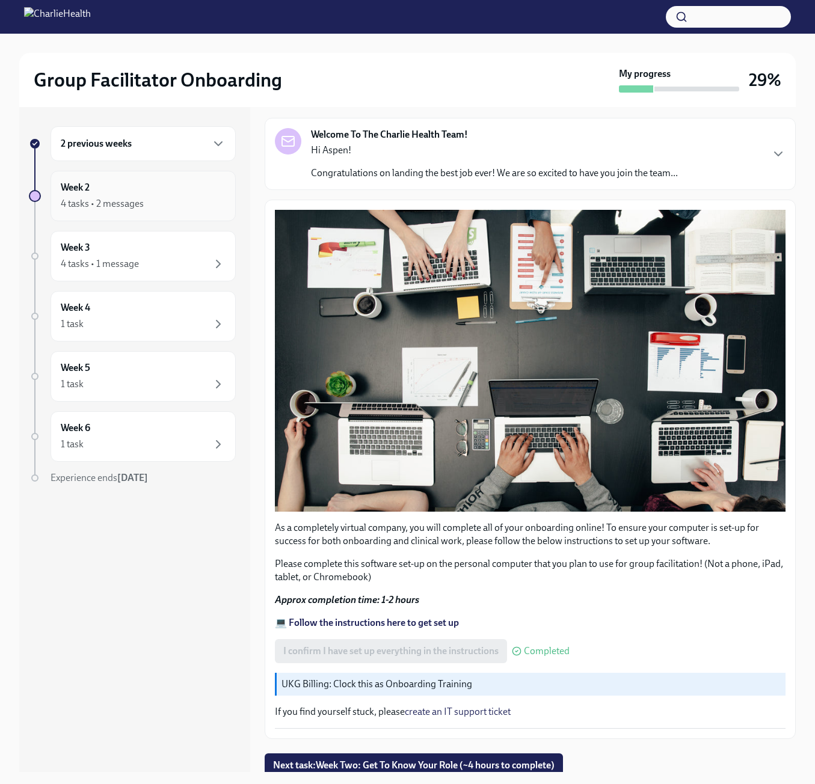
click at [128, 205] on div "4 tasks • 2 messages" at bounding box center [102, 203] width 83 height 13
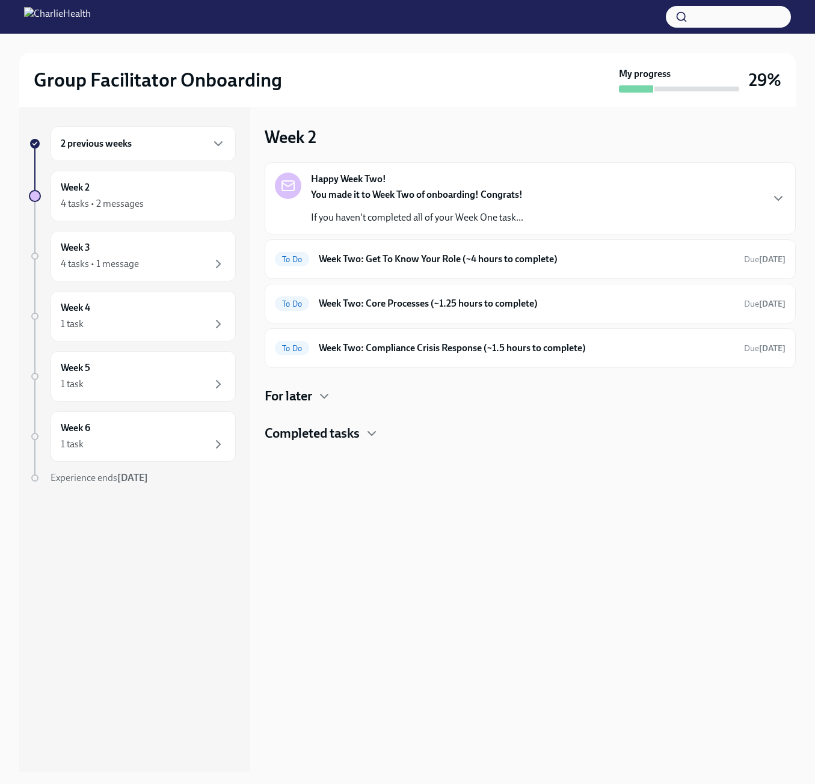
click at [131, 131] on div "2 previous weeks" at bounding box center [143, 143] width 185 height 35
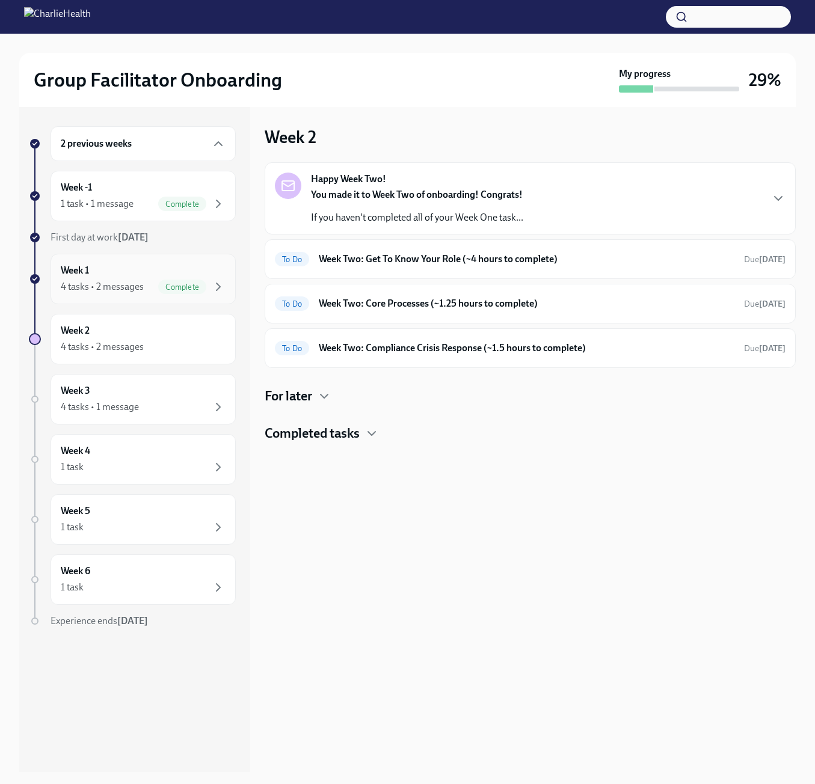
click at [135, 275] on div "Week 1 4 tasks • 2 messages Complete" at bounding box center [143, 279] width 165 height 30
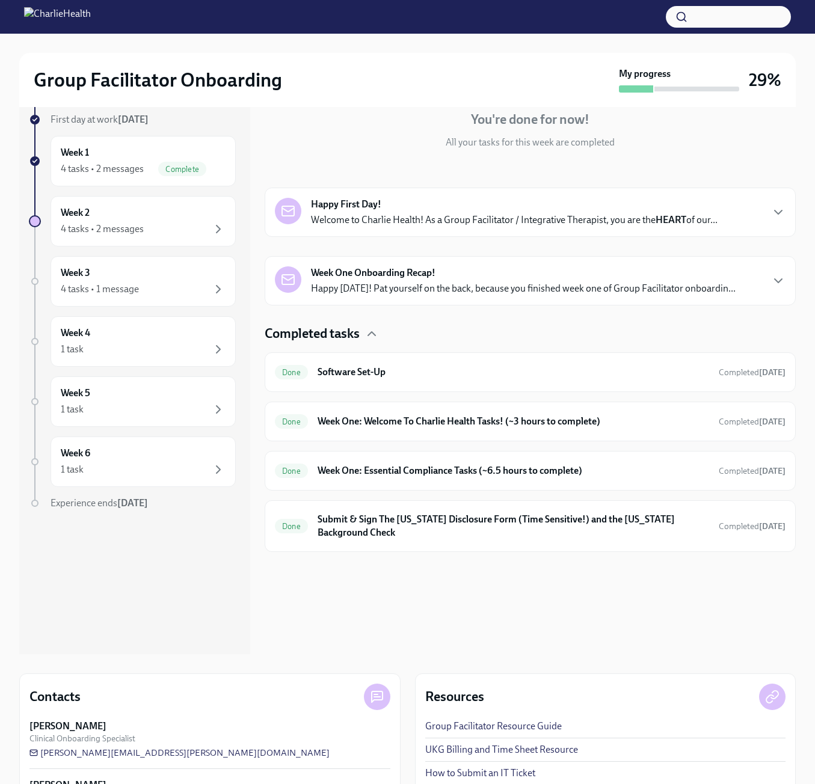
scroll to position [116, 0]
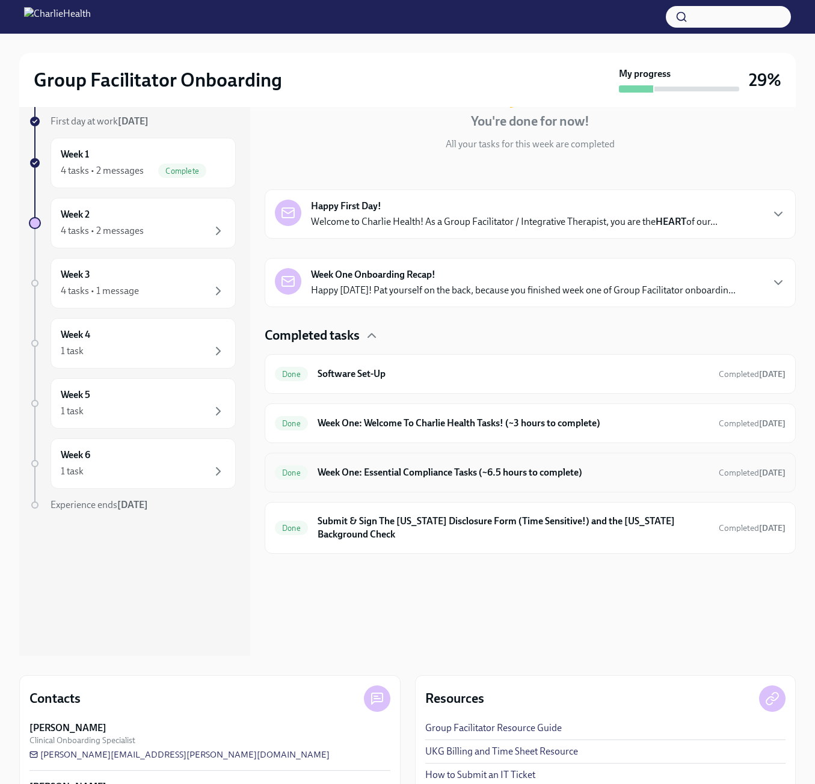
click at [422, 461] on div "Done Week One: Essential Compliance Tasks (~6.5 hours to complete) Completed [D…" at bounding box center [530, 473] width 531 height 40
click at [422, 470] on h6 "Week One: Essential Compliance Tasks (~6.5 hours to complete)" at bounding box center [514, 472] width 392 height 13
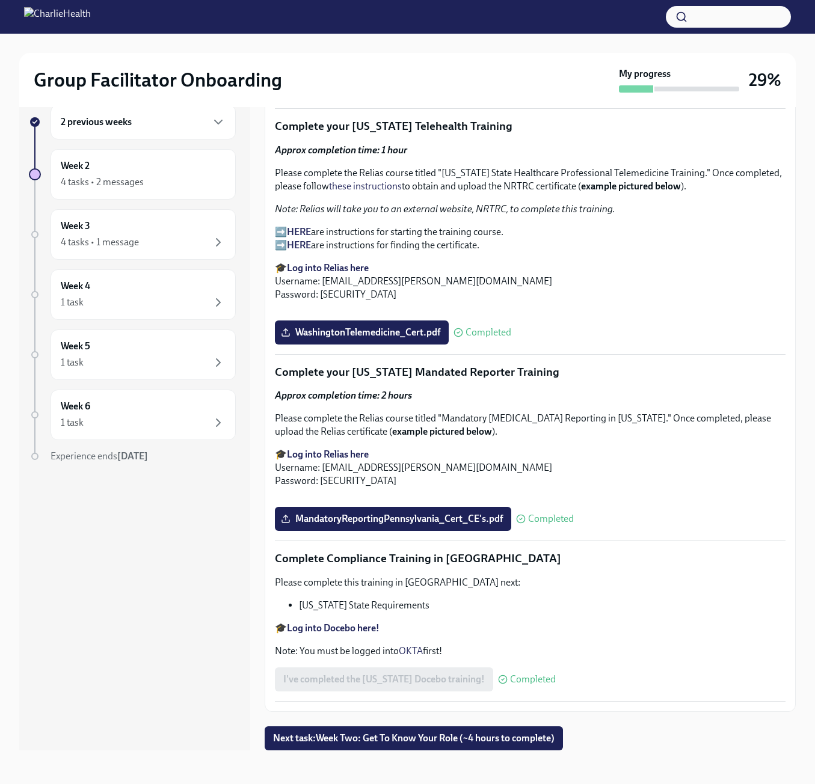
scroll to position [2341, 0]
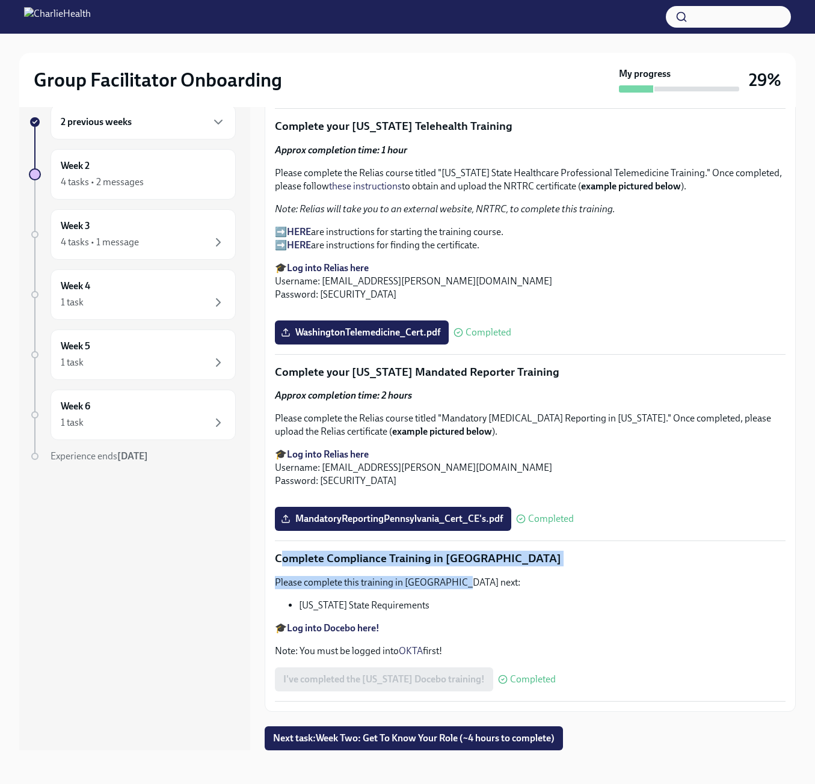
drag, startPoint x: 281, startPoint y: 561, endPoint x: 465, endPoint y: 574, distance: 183.9
click at [627, 584] on p "Please complete this training in [GEOGRAPHIC_DATA] next:" at bounding box center [530, 582] width 511 height 13
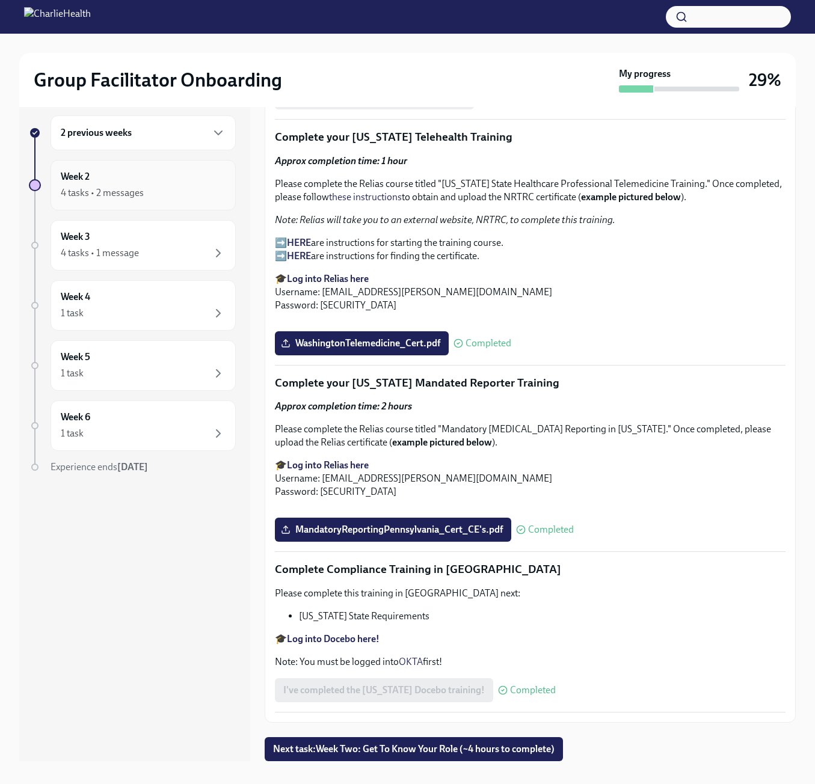
scroll to position [0, 0]
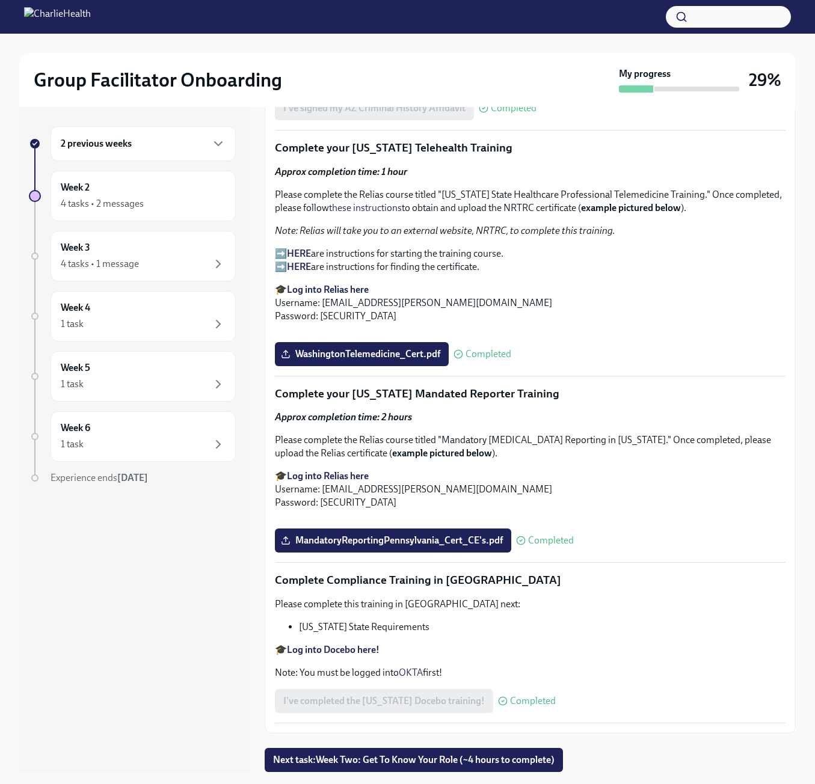
click at [127, 155] on div "2 previous weeks" at bounding box center [143, 143] width 185 height 35
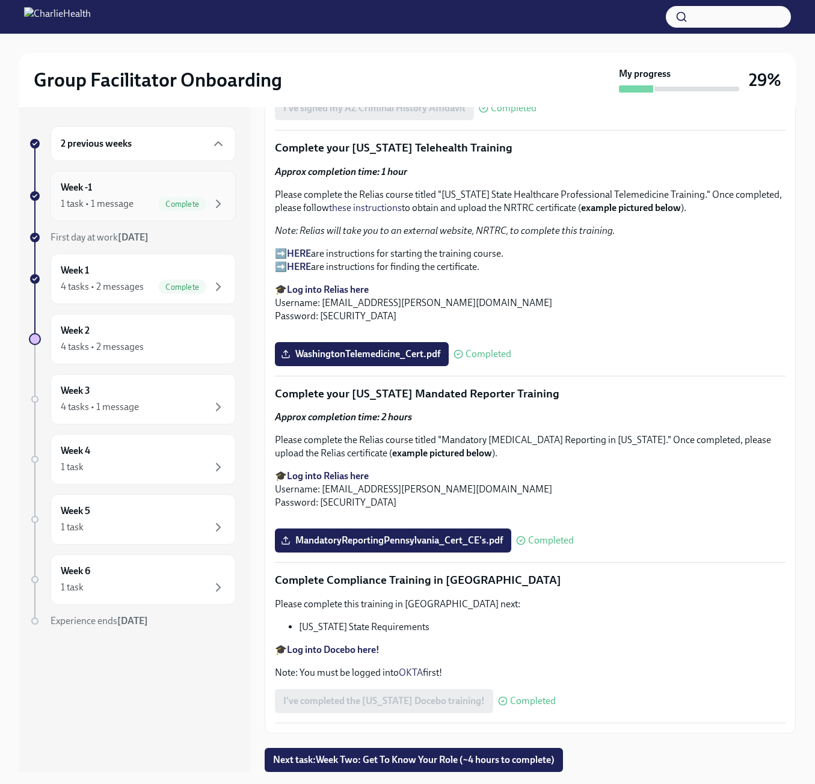
click at [109, 206] on div "1 task • 1 message" at bounding box center [97, 203] width 73 height 13
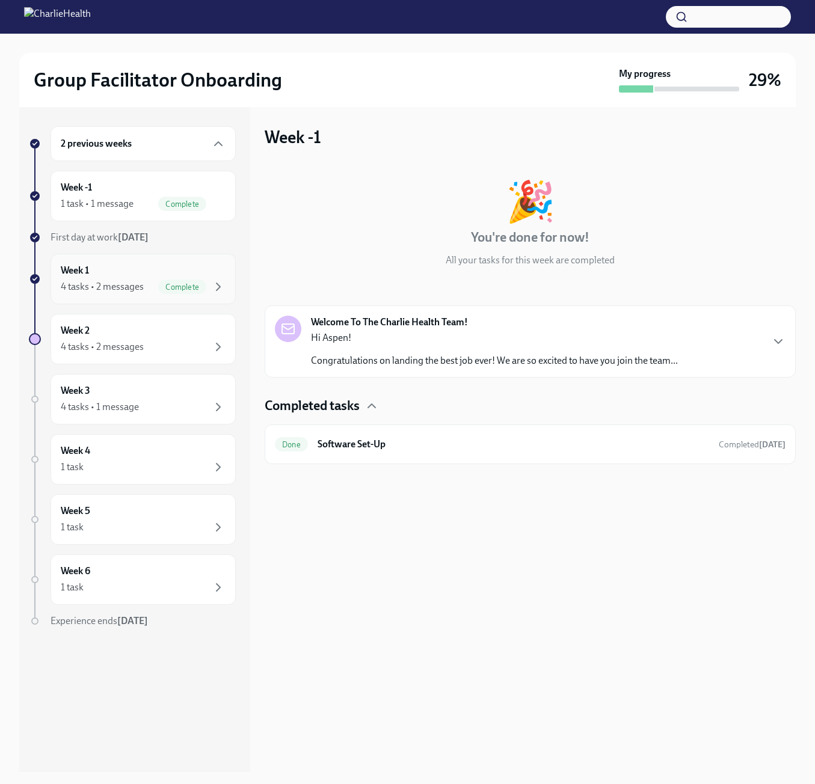
click at [138, 284] on div "4 tasks • 2 messages" at bounding box center [102, 286] width 83 height 13
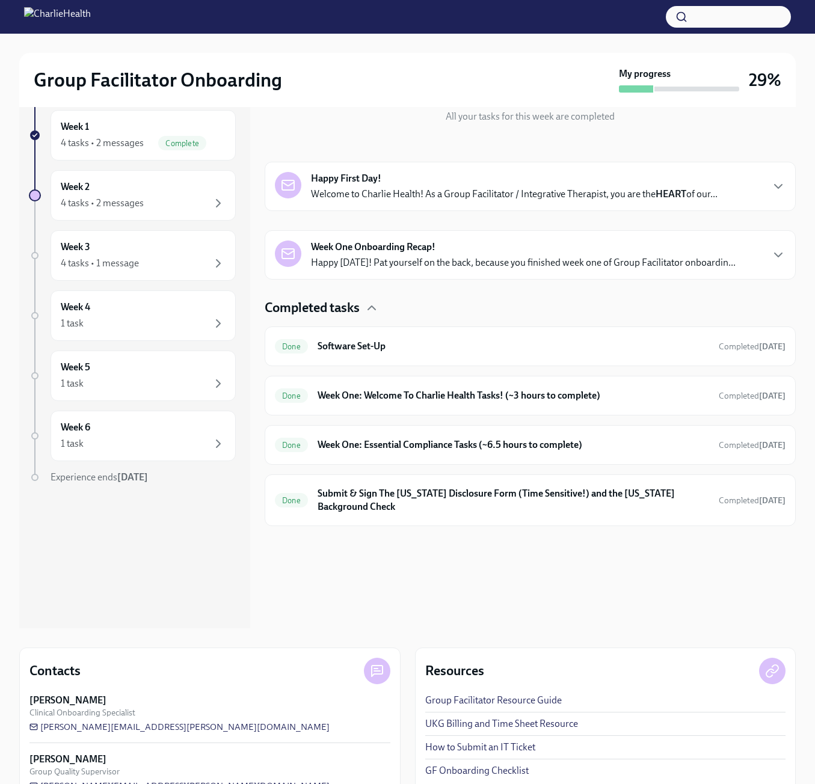
scroll to position [176, 0]
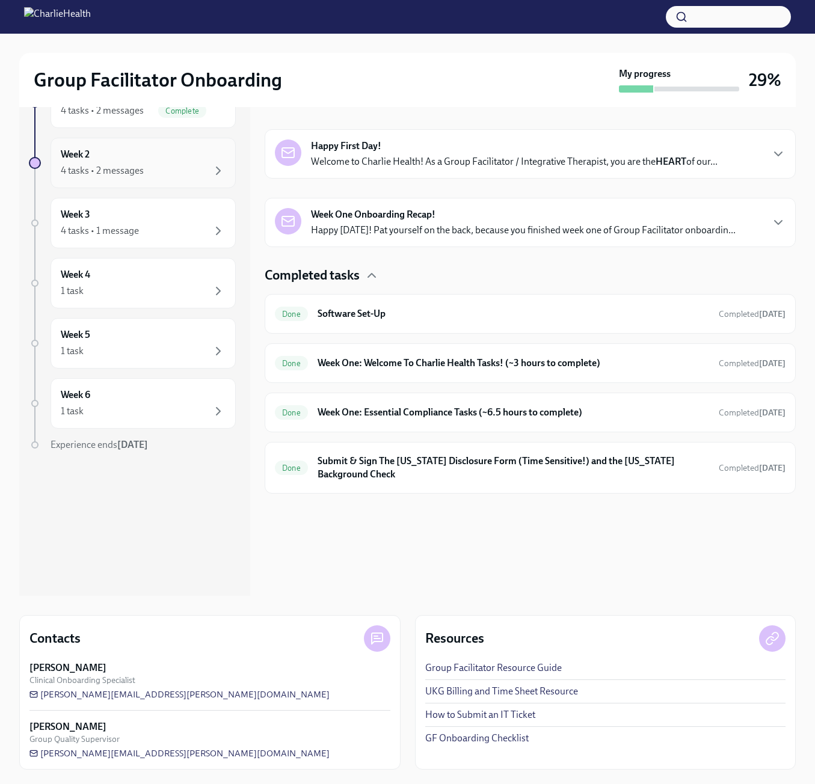
click at [124, 177] on div "4 tasks • 2 messages" at bounding box center [102, 170] width 83 height 13
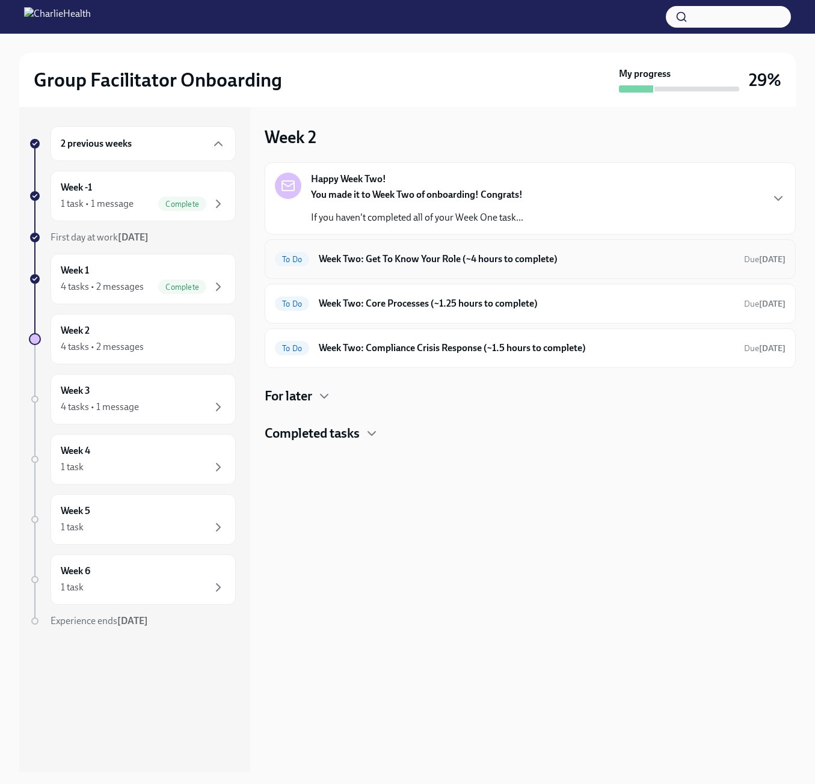
click at [393, 262] on h6 "Week Two: Get To Know Your Role (~4 hours to complete)" at bounding box center [527, 259] width 416 height 13
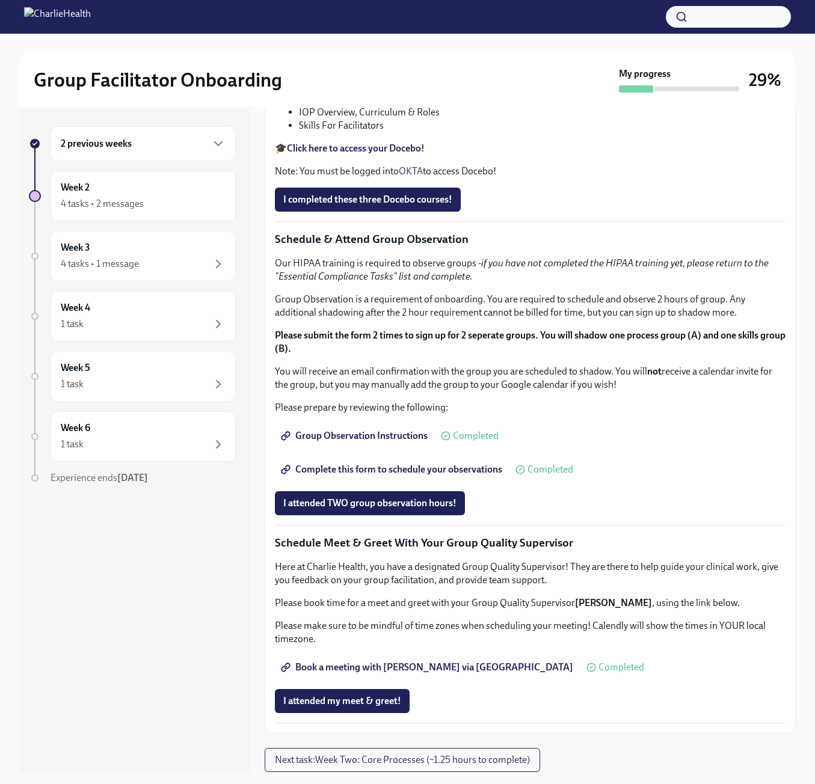
scroll to position [601, 0]
drag, startPoint x: 277, startPoint y: 268, endPoint x: 414, endPoint y: 279, distance: 137.0
click at [414, 279] on div "You've made it to Week Two of Charlie Health onboarding! Congratulations and th…" at bounding box center [530, 274] width 511 height 897
click at [559, 178] on div "To learn more about your role here, please complete these three courses in [GEO…" at bounding box center [530, 124] width 511 height 108
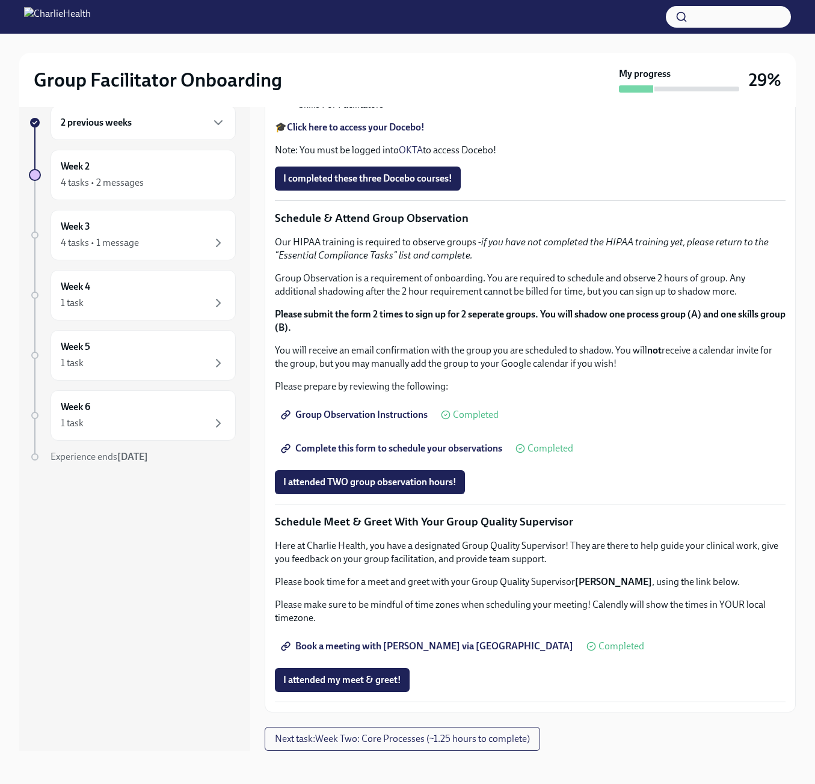
scroll to position [22, 0]
click at [334, 743] on span "Next task : Week Two: Core Processes (~1.25 hours to complete)" at bounding box center [402, 739] width 255 height 12
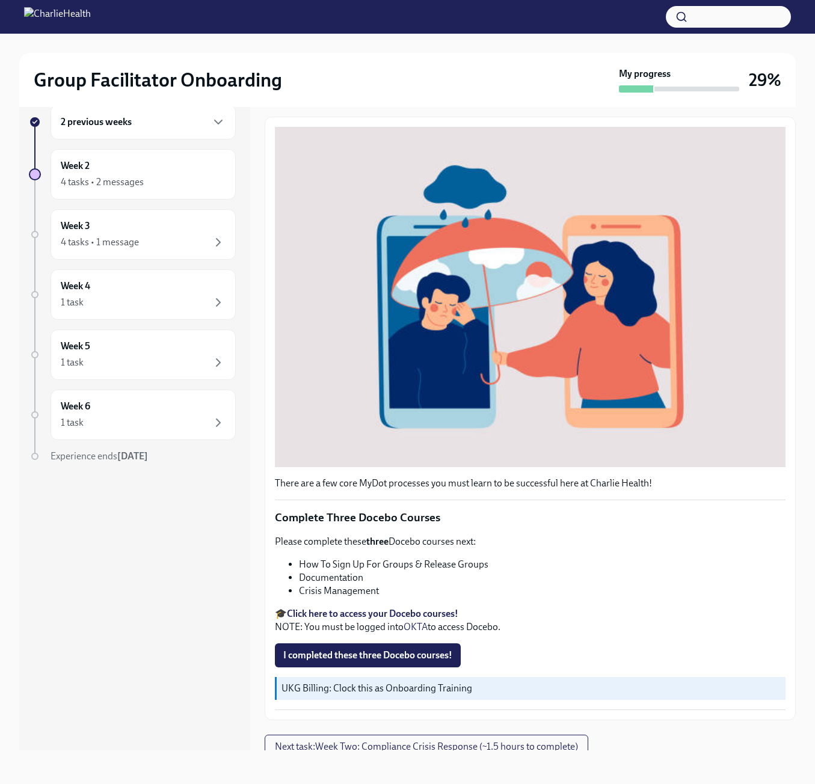
scroll to position [124, 0]
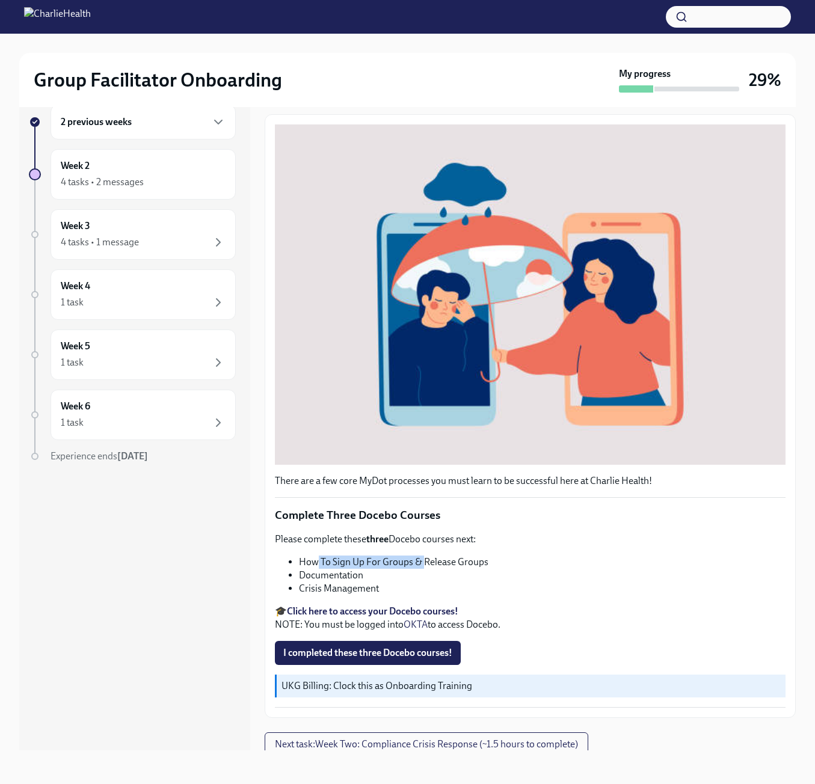
drag, startPoint x: 316, startPoint y: 558, endPoint x: 461, endPoint y: 565, distance: 144.5
click at [425, 559] on li "How To Sign Up For Groups & Release Groups" at bounding box center [542, 562] width 487 height 13
click at [504, 569] on li "Documentation" at bounding box center [542, 575] width 487 height 13
click at [107, 165] on div "Week 2 4 tasks • 2 messages" at bounding box center [143, 174] width 165 height 30
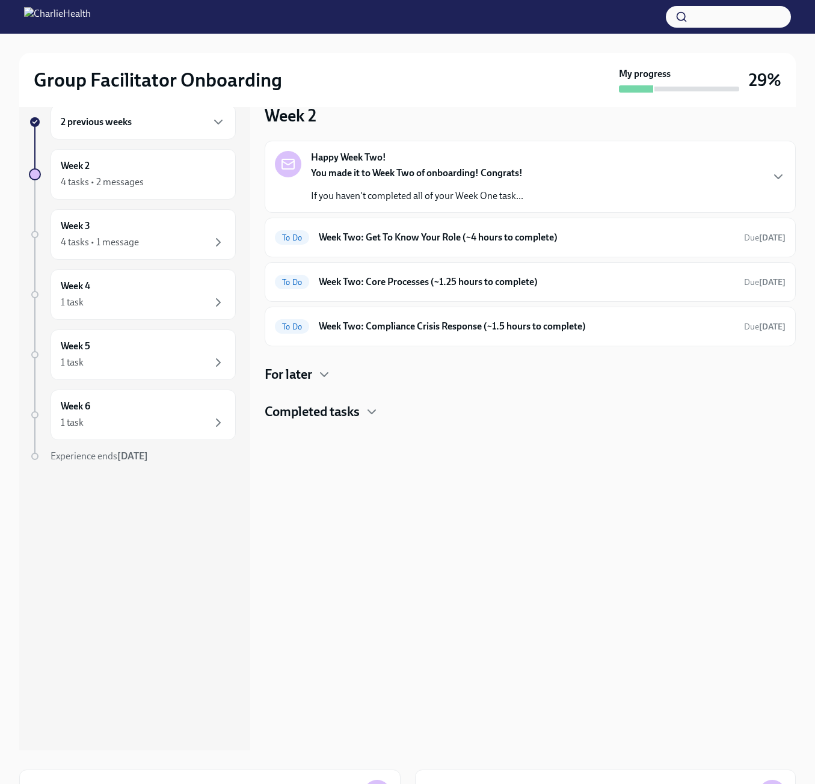
click at [296, 373] on h4 "For later" at bounding box center [289, 375] width 48 height 18
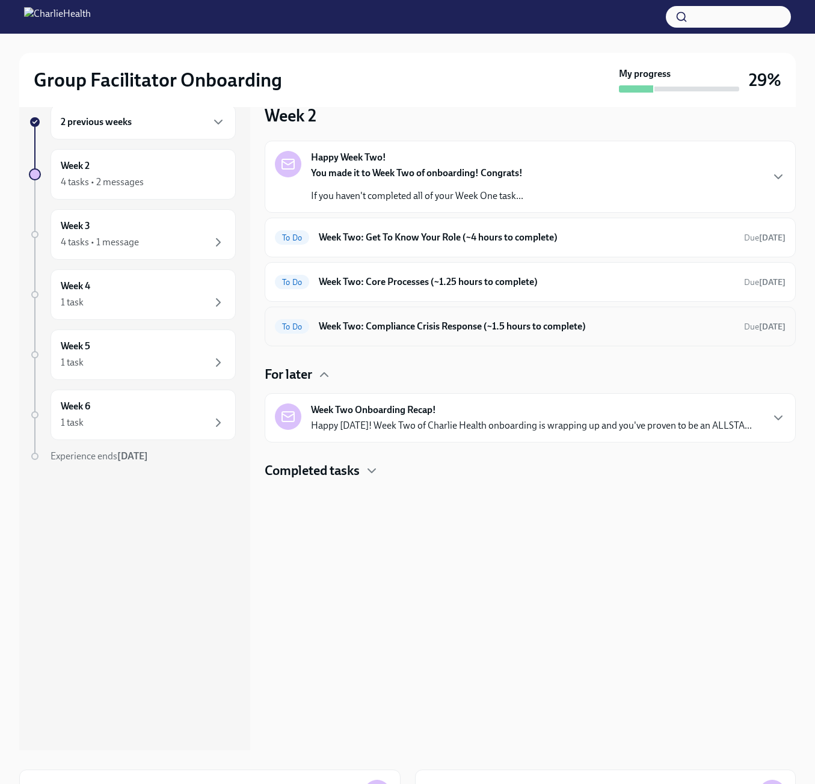
click at [360, 333] on h6 "Week Two: Compliance Crisis Response (~1.5 hours to complete)" at bounding box center [527, 326] width 416 height 13
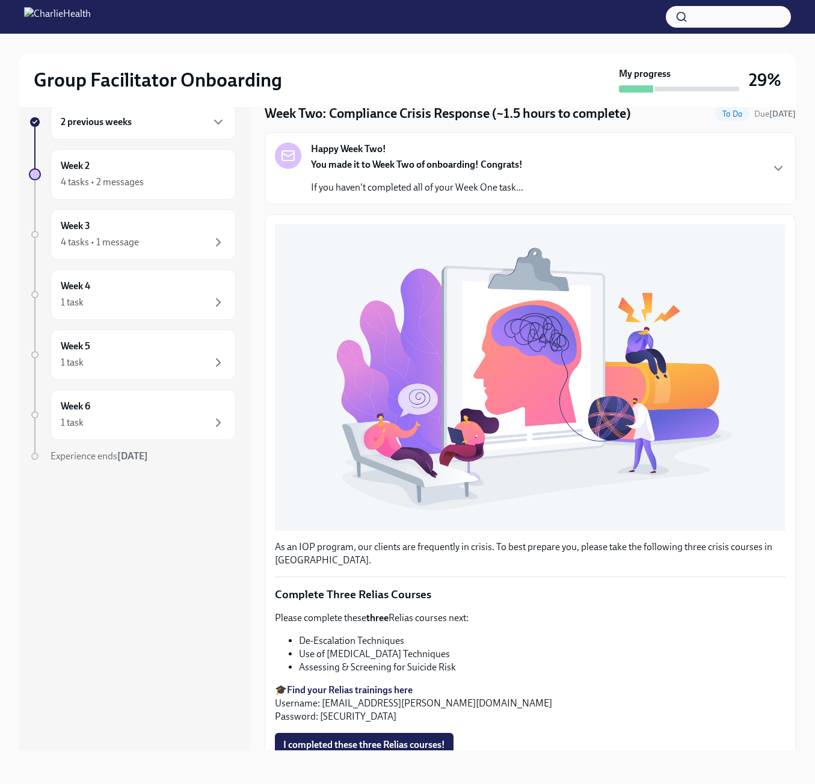
scroll to position [78, 0]
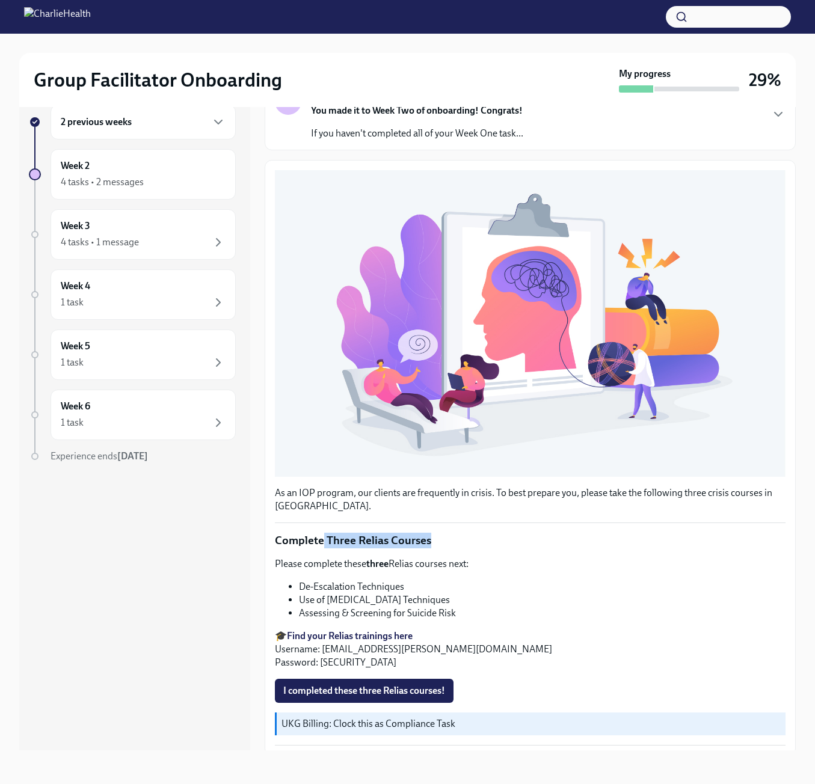
drag, startPoint x: 321, startPoint y: 531, endPoint x: 481, endPoint y: 537, distance: 160.1
click at [470, 536] on p "Complete Three Relias Courses" at bounding box center [530, 541] width 511 height 16
click at [559, 537] on p "Complete Three Relias Courses" at bounding box center [530, 541] width 511 height 16
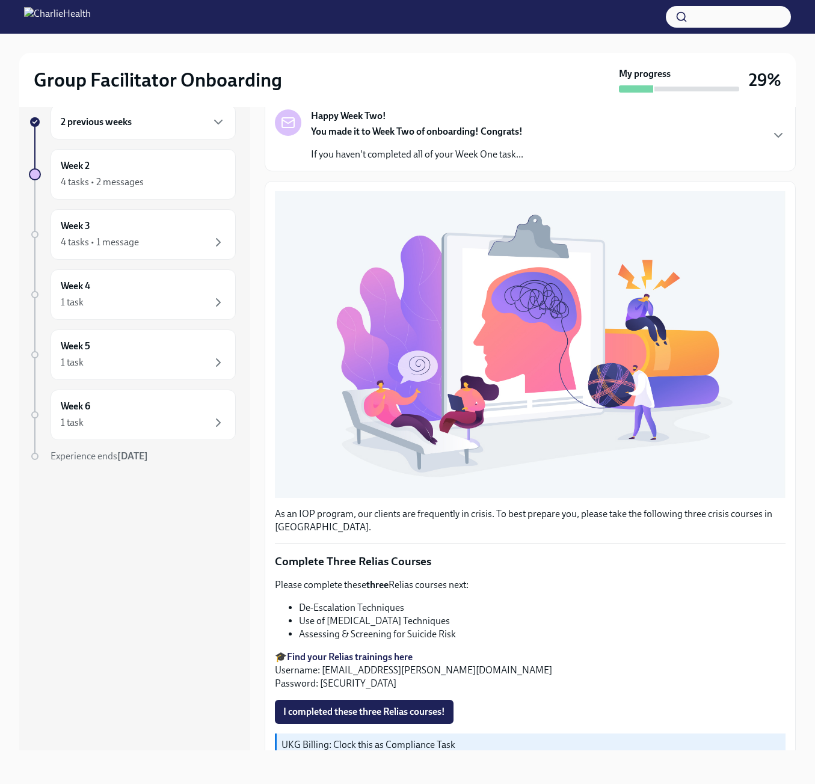
scroll to position [0, 0]
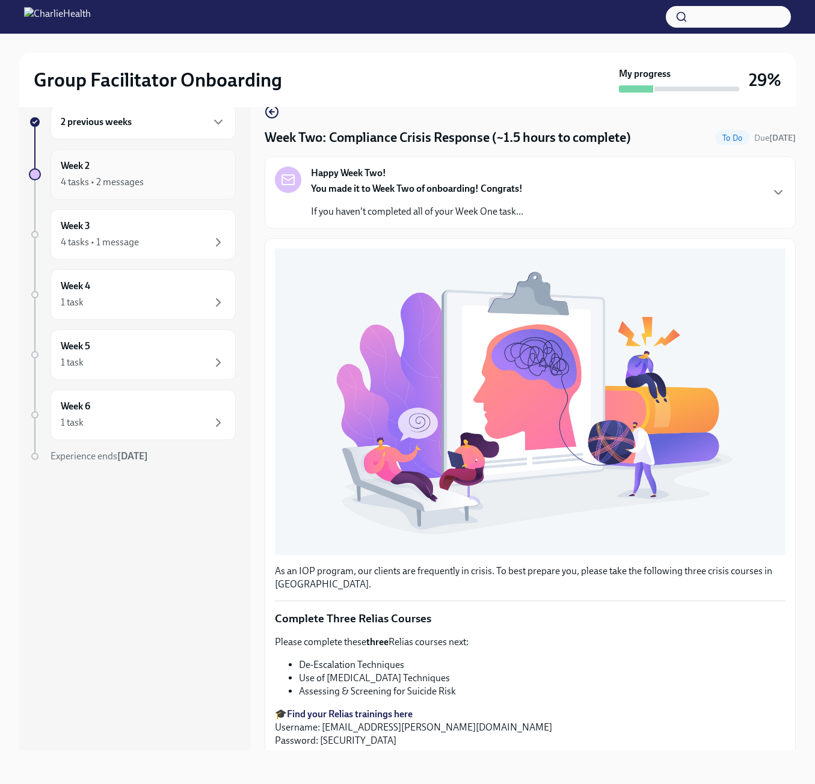
click at [199, 193] on div "Week 2 4 tasks • 2 messages" at bounding box center [143, 174] width 185 height 51
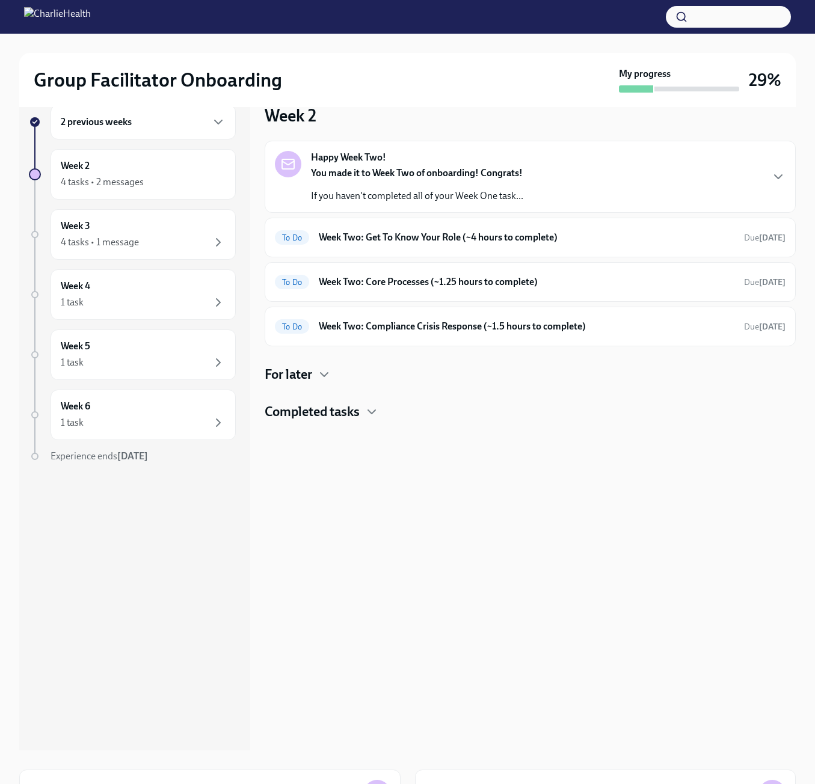
click at [327, 184] on div "You made it to Week Two of onboarding! Congrats! If you haven't completed all o…" at bounding box center [417, 185] width 212 height 36
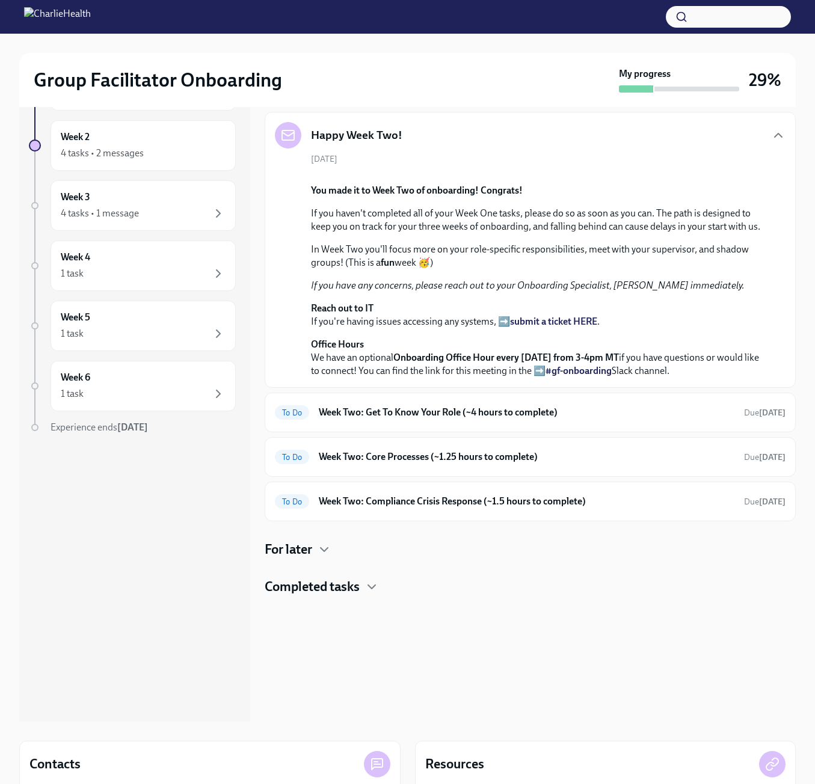
scroll to position [176, 0]
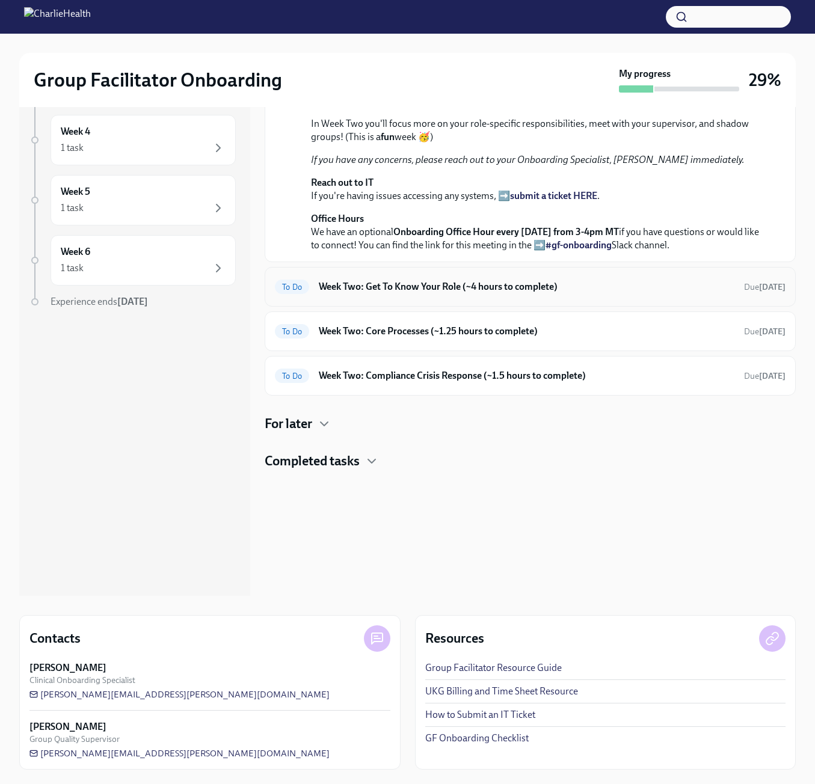
click at [404, 294] on h6 "Week Two: Get To Know Your Role (~4 hours to complete)" at bounding box center [527, 286] width 416 height 13
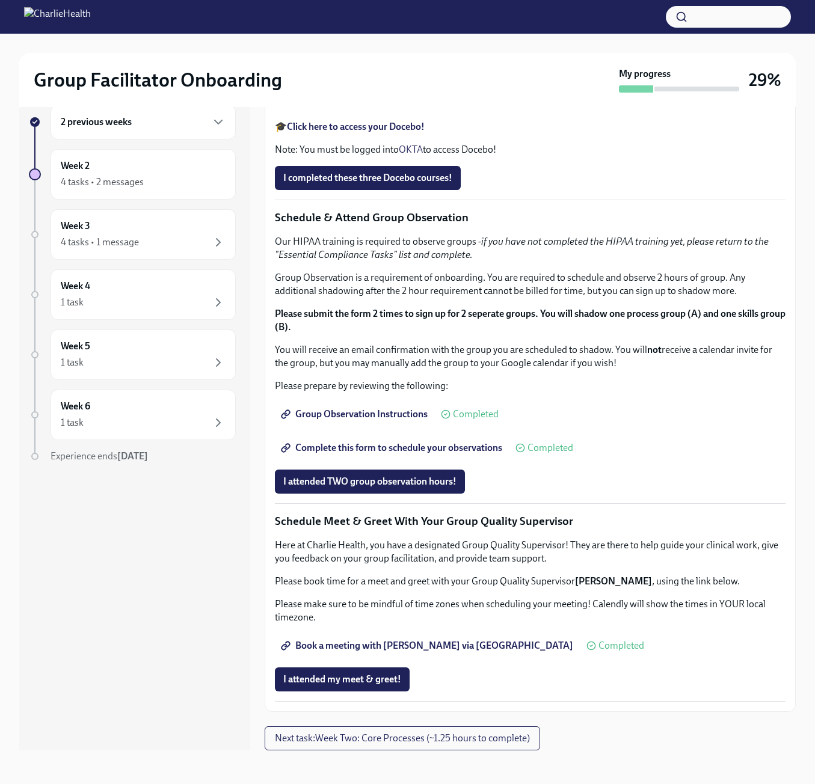
scroll to position [541, 0]
drag, startPoint x: 402, startPoint y: 203, endPoint x: 562, endPoint y: 210, distance: 159.5
